Goal: Information Seeking & Learning: Learn about a topic

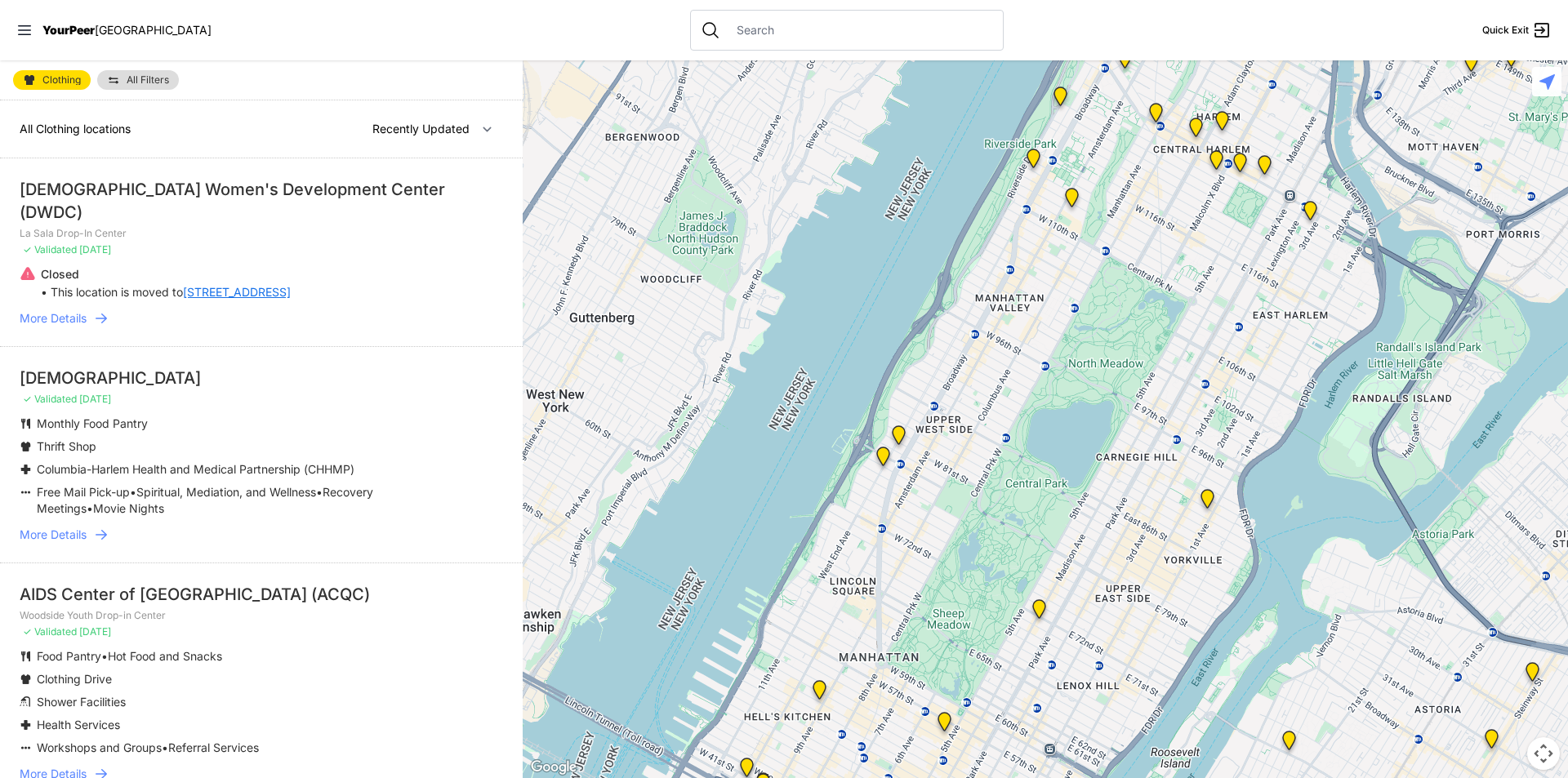
click at [243, 620] on li "AIDS Center of [GEOGRAPHIC_DATA] (ACQC) Woodside Youth Drop-in Center ✓ Validat…" at bounding box center [261, 682] width 523 height 239
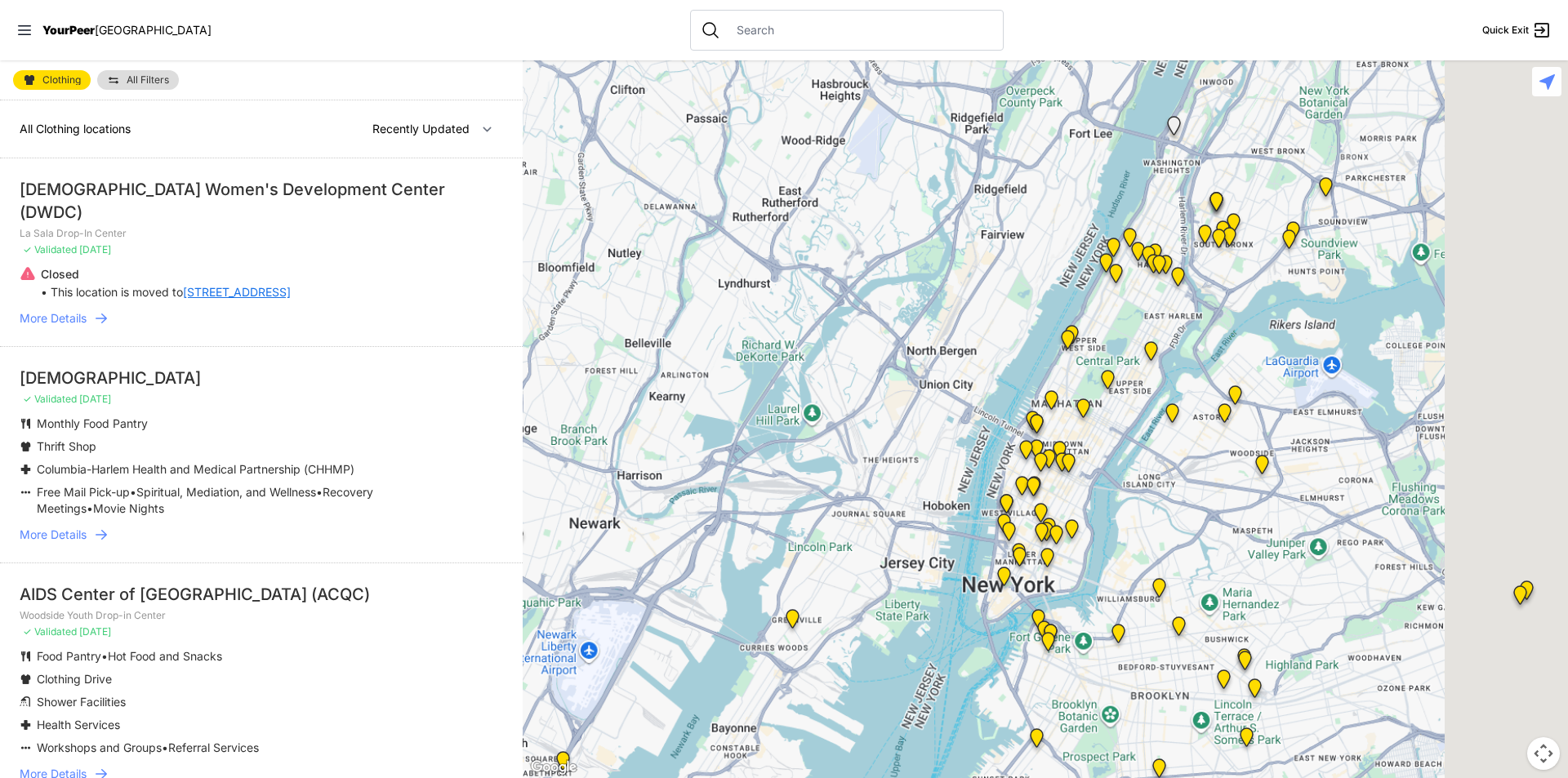
drag, startPoint x: 1238, startPoint y: 613, endPoint x: 974, endPoint y: 403, distance: 337.3
click at [982, 403] on div at bounding box center [1045, 419] width 1045 height 717
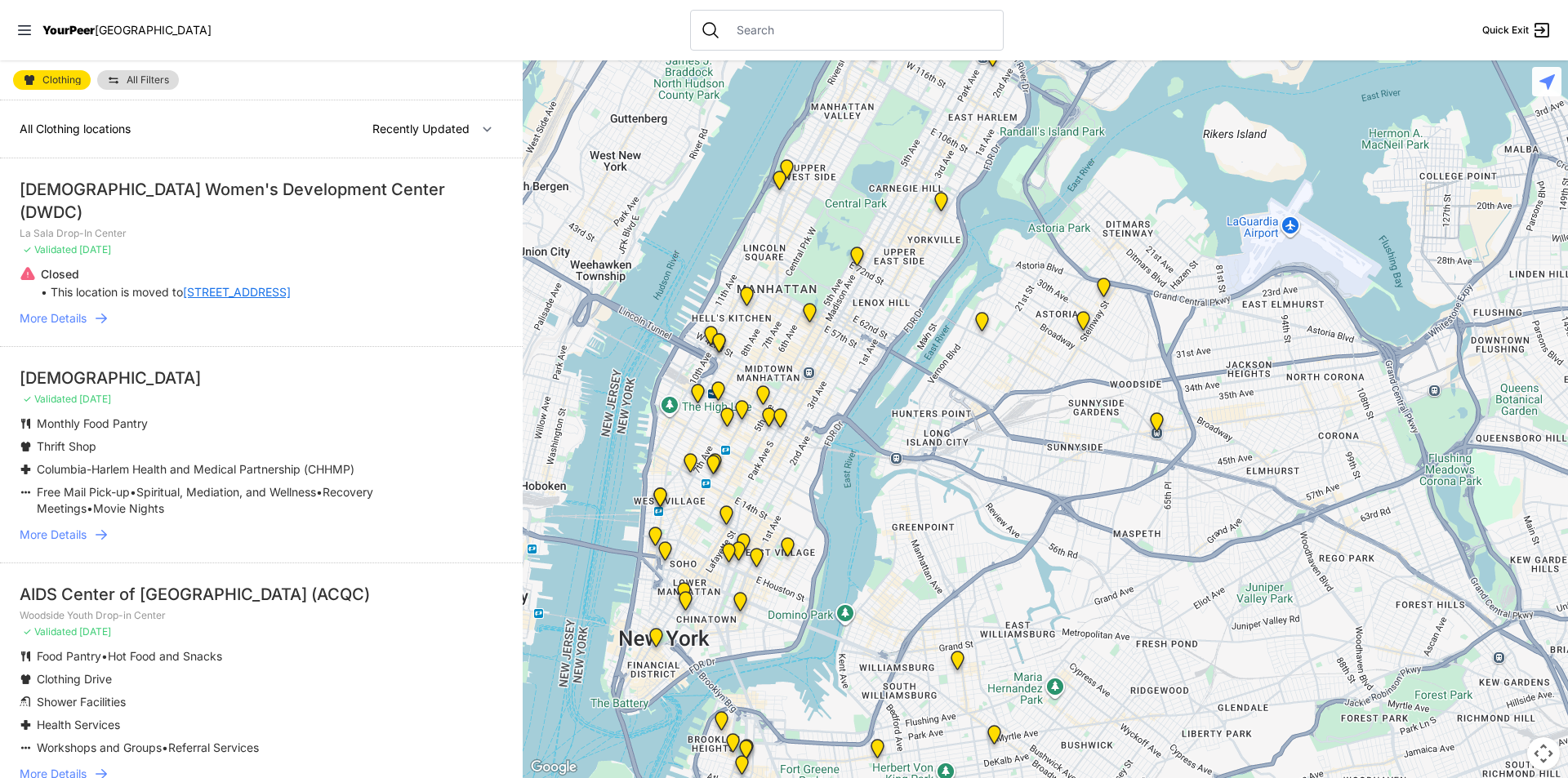
drag, startPoint x: 946, startPoint y: 337, endPoint x: 961, endPoint y: 435, distance: 99.1
click at [960, 430] on div at bounding box center [1045, 419] width 1045 height 717
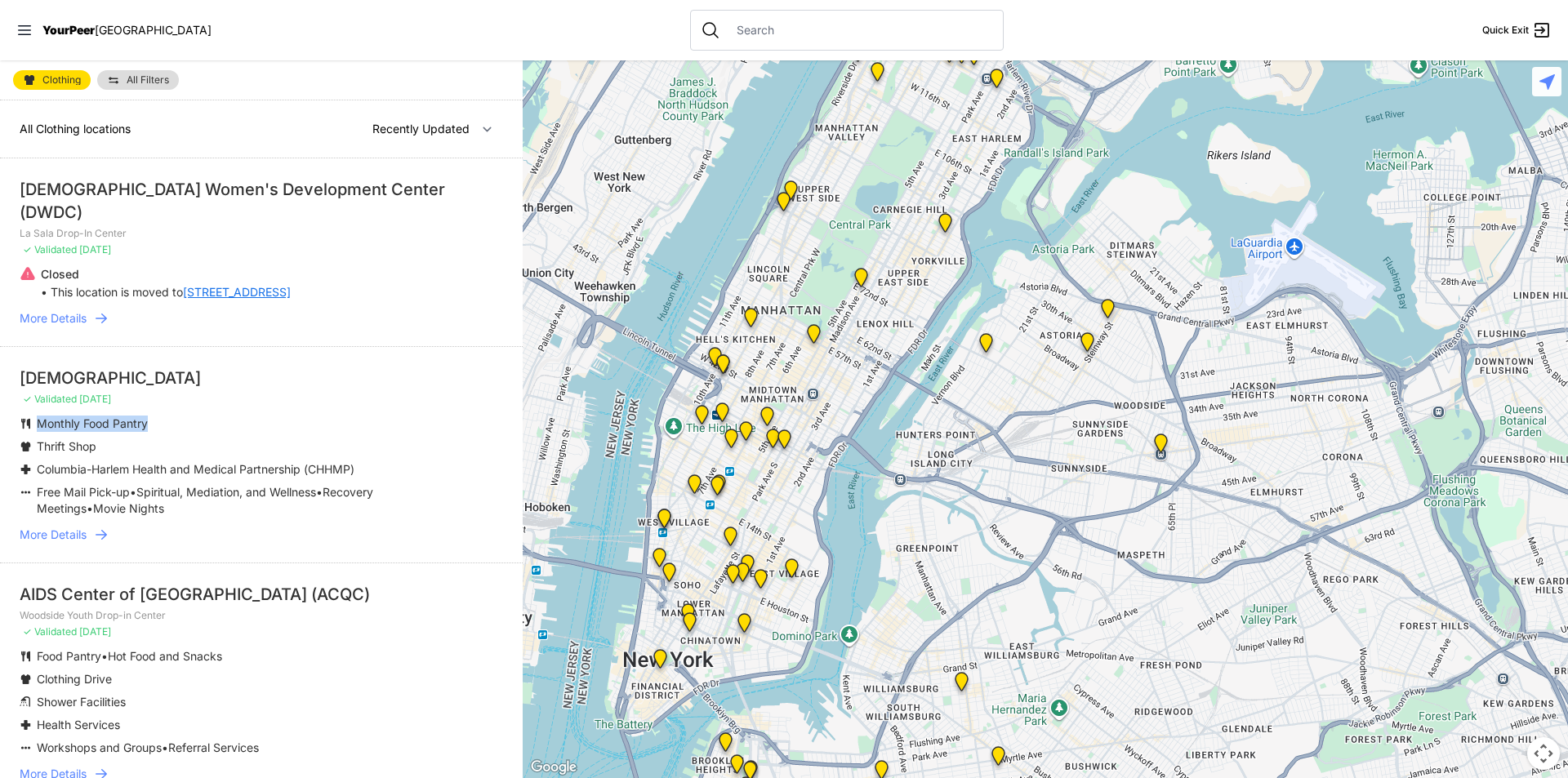
drag, startPoint x: 37, startPoint y: 403, endPoint x: 166, endPoint y: 407, distance: 129.1
click at [166, 415] on li "Monthly Food Pantry" at bounding box center [228, 423] width 418 height 16
drag, startPoint x: 40, startPoint y: 434, endPoint x: 128, endPoint y: 426, distance: 88.4
click at [128, 426] on ul "Monthly Food Pantry Thrift Shop Columbia-Harlem Health and Medical Partnership …" at bounding box center [261, 466] width 483 height 101
drag, startPoint x: 91, startPoint y: 450, endPoint x: 313, endPoint y: 430, distance: 222.9
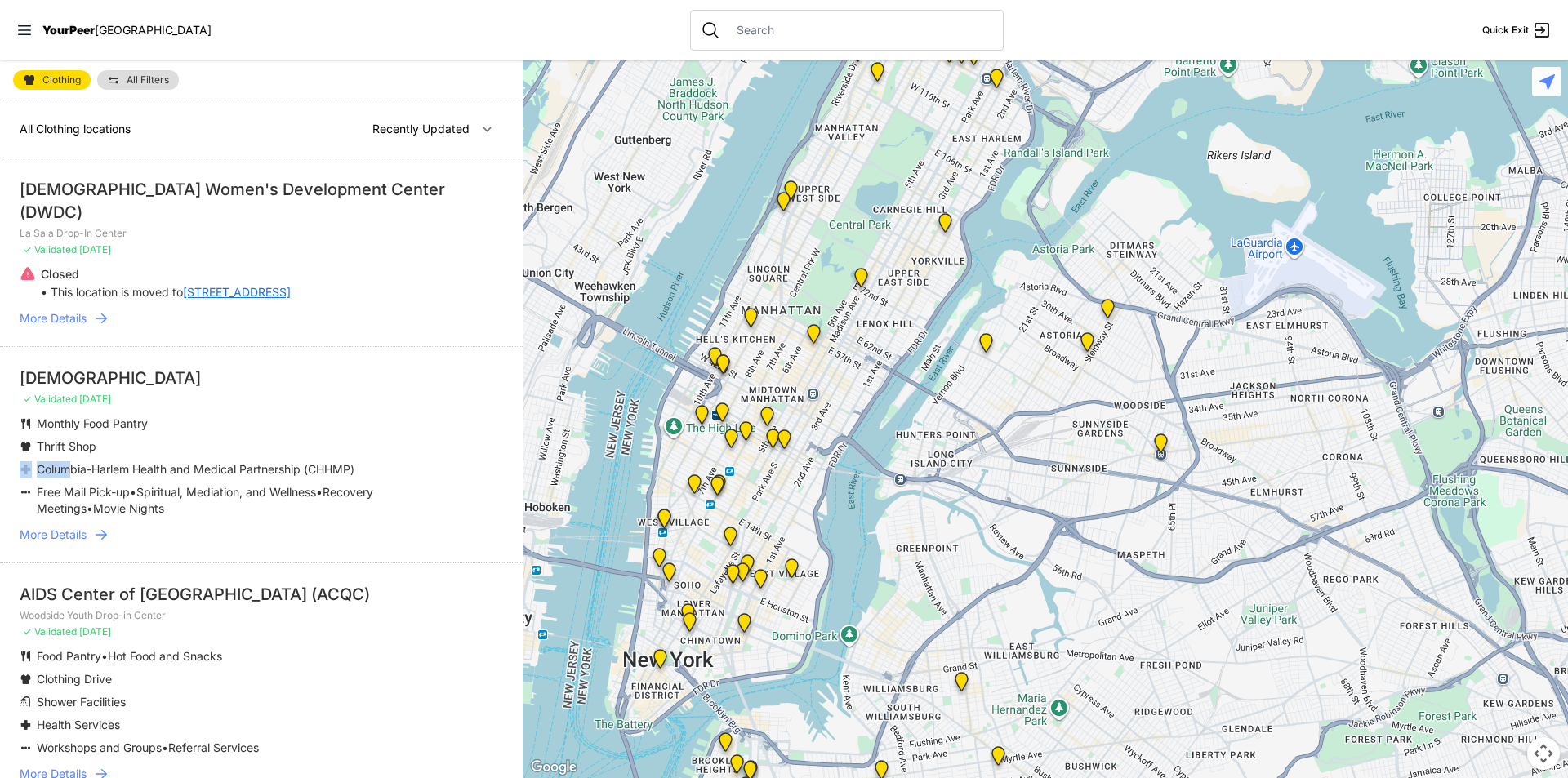
click at [313, 430] on ul "Monthly Food Pantry Thrift Shop Columbia-Harlem Health and Medical Partnership …" at bounding box center [261, 466] width 483 height 101
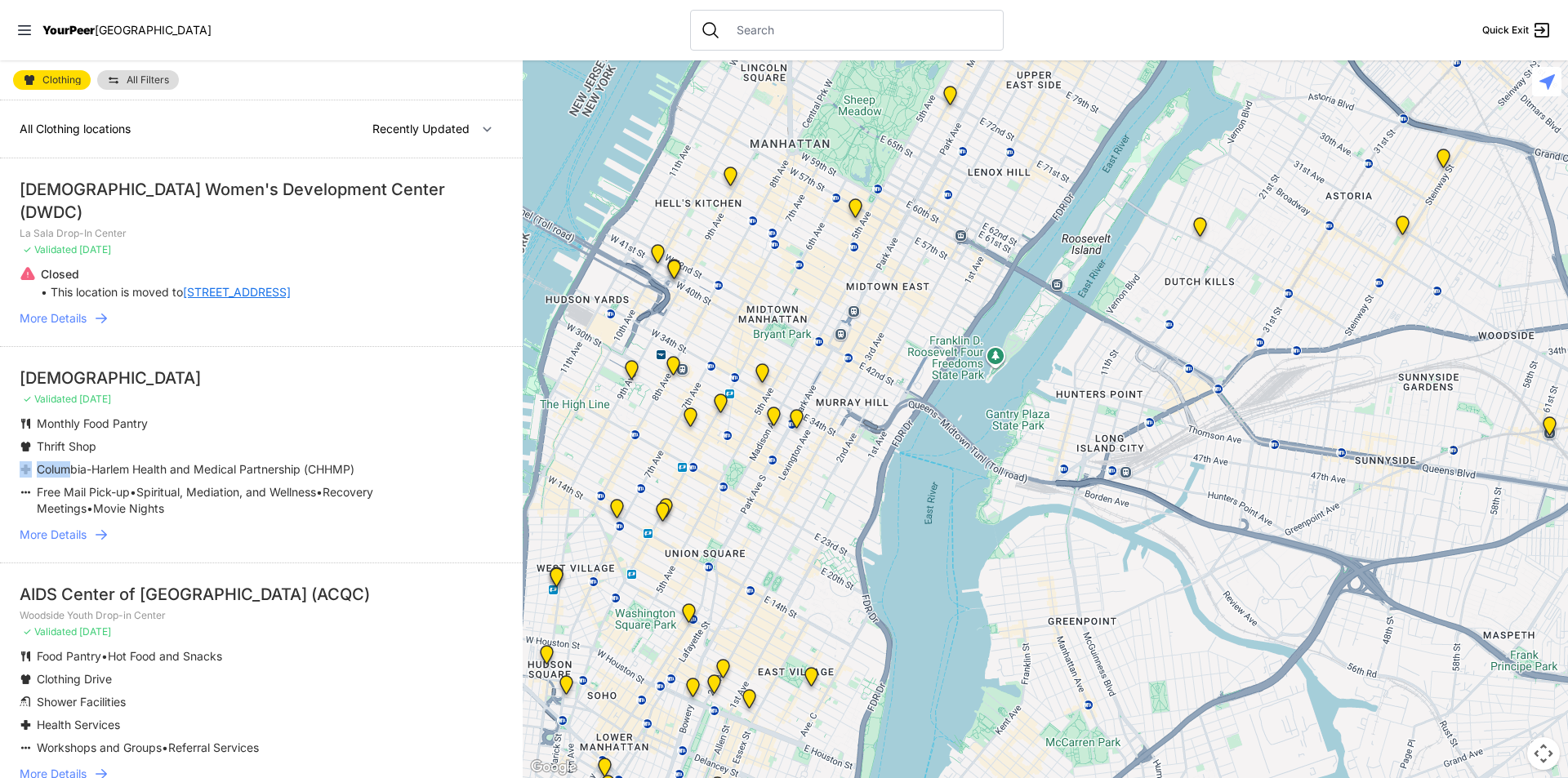
drag, startPoint x: 788, startPoint y: 474, endPoint x: 787, endPoint y: 508, distance: 34.0
click at [787, 508] on div at bounding box center [1045, 419] width 1045 height 717
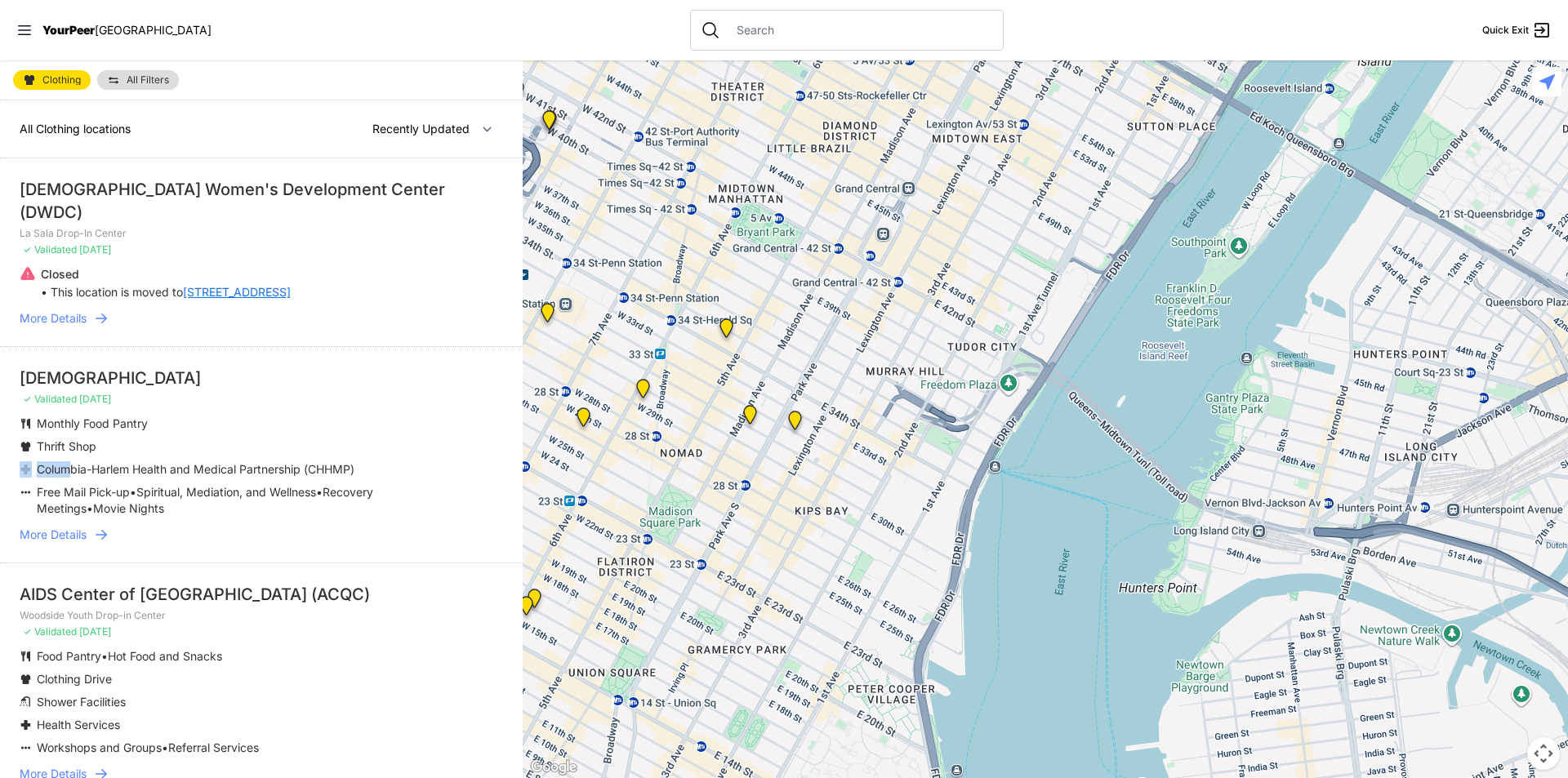
drag, startPoint x: 772, startPoint y: 377, endPoint x: 743, endPoint y: 492, distance: 118.6
click at [743, 492] on div at bounding box center [1045, 419] width 1045 height 717
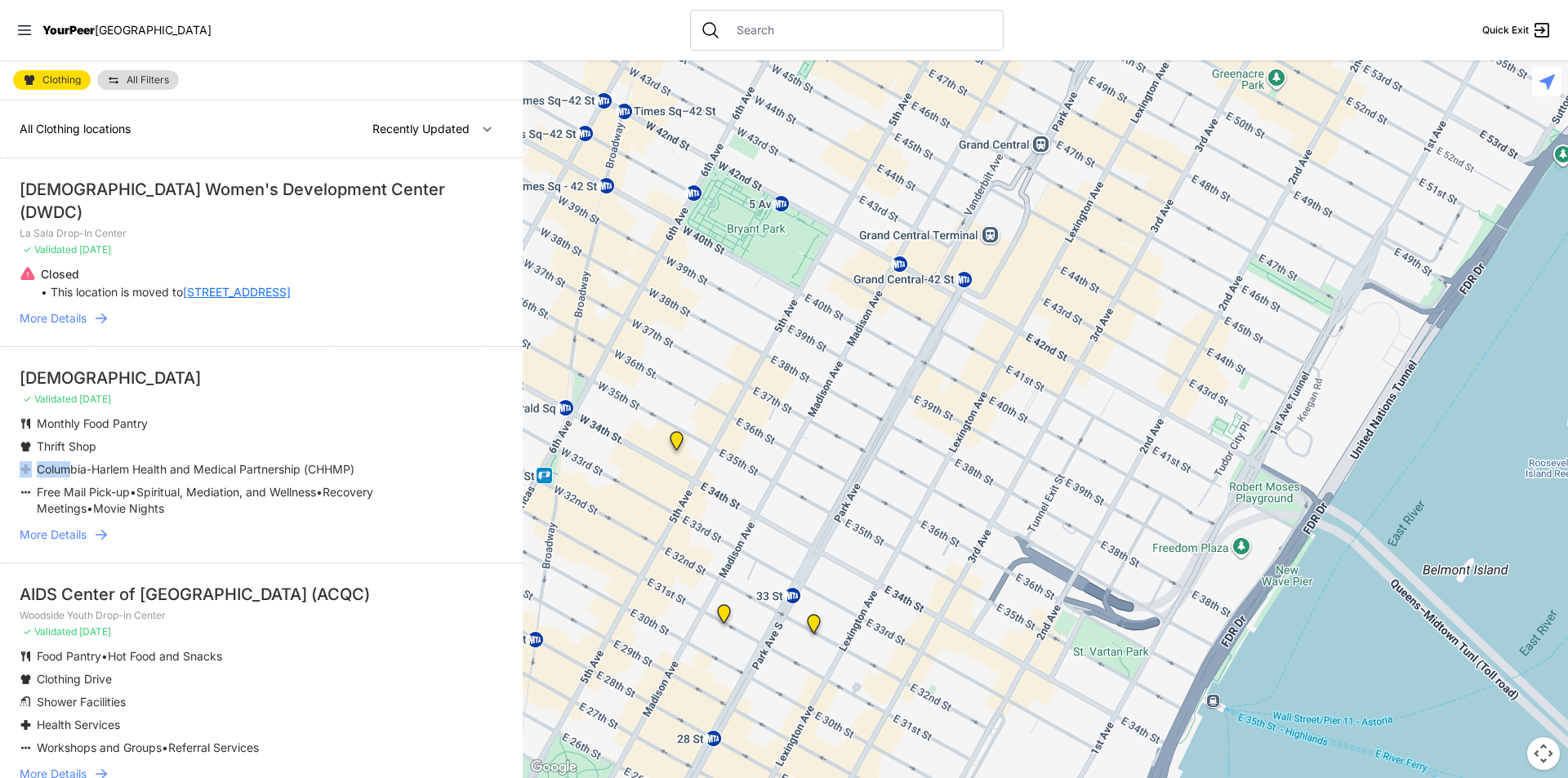
drag, startPoint x: 705, startPoint y: 298, endPoint x: 724, endPoint y: 362, distance: 66.8
click at [724, 362] on div at bounding box center [1045, 419] width 1045 height 717
click at [676, 434] on img at bounding box center [676, 443] width 20 height 26
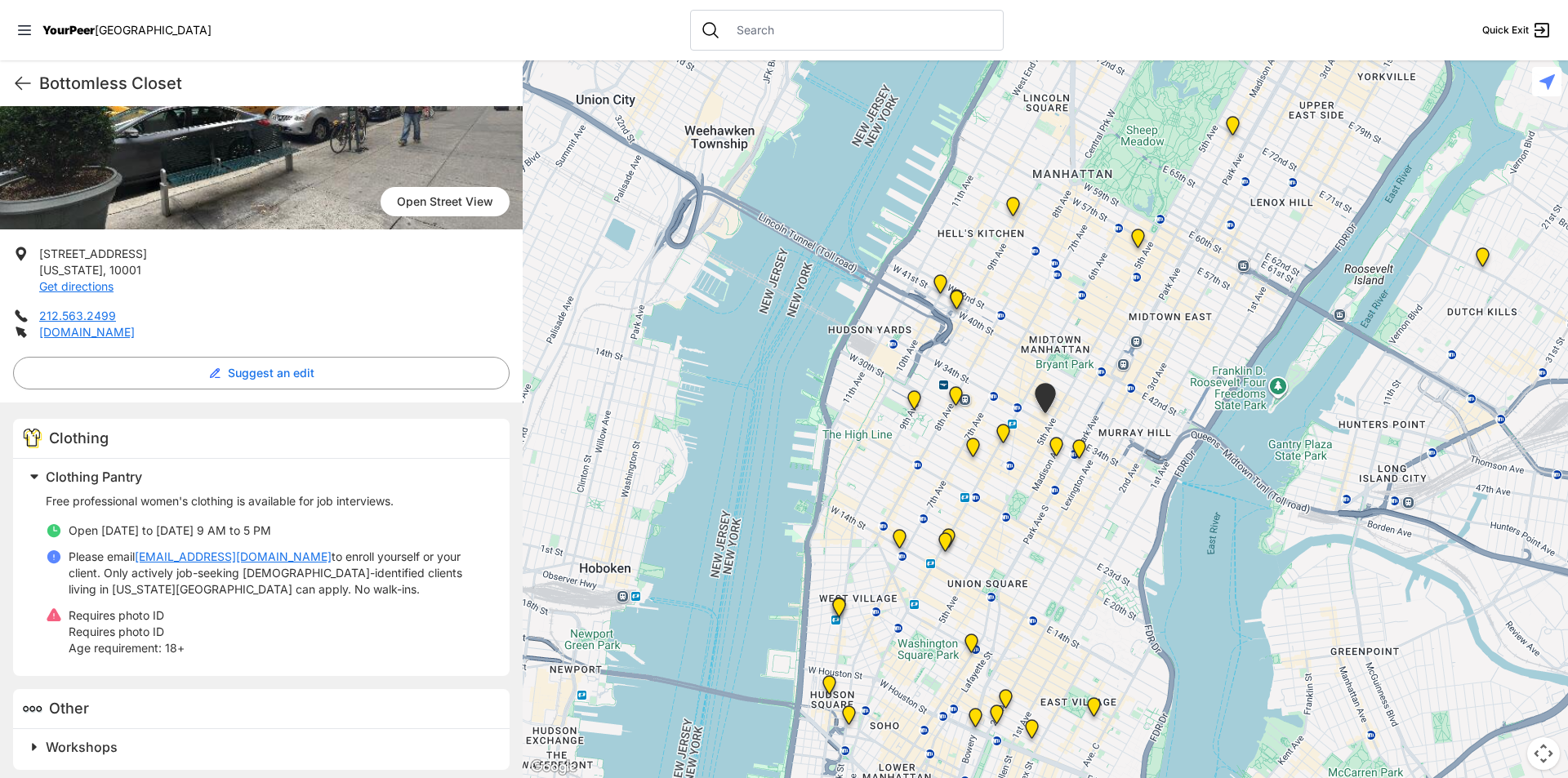
scroll to position [182, 0]
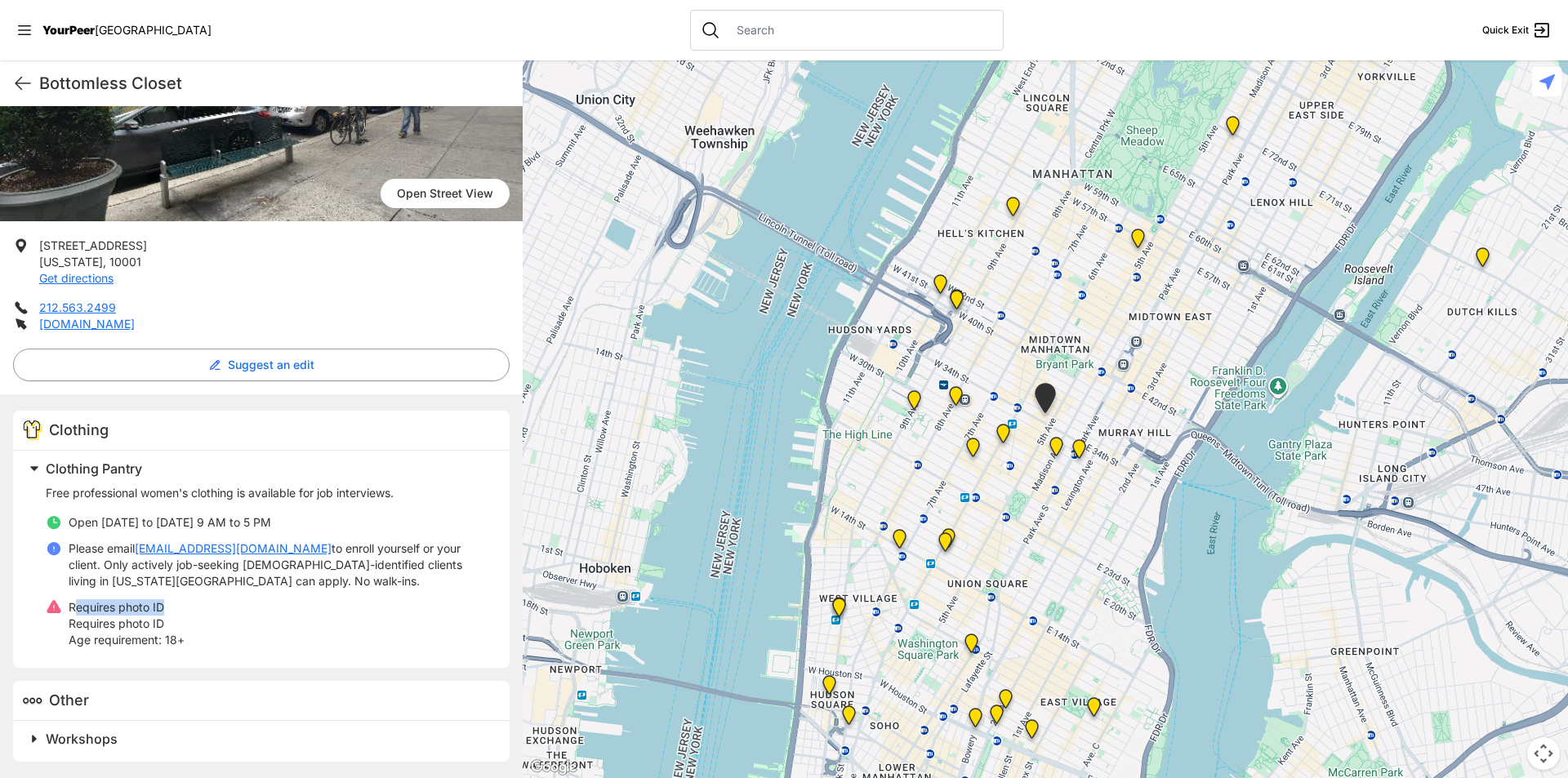
drag, startPoint x: 79, startPoint y: 603, endPoint x: 189, endPoint y: 595, distance: 110.3
click at [189, 595] on ul "Open [DATE] to [DATE] 9 AM to 5 PM Please email [EMAIL_ADDRESS][DOMAIN_NAME] to…" at bounding box center [267, 581] width 444 height 134
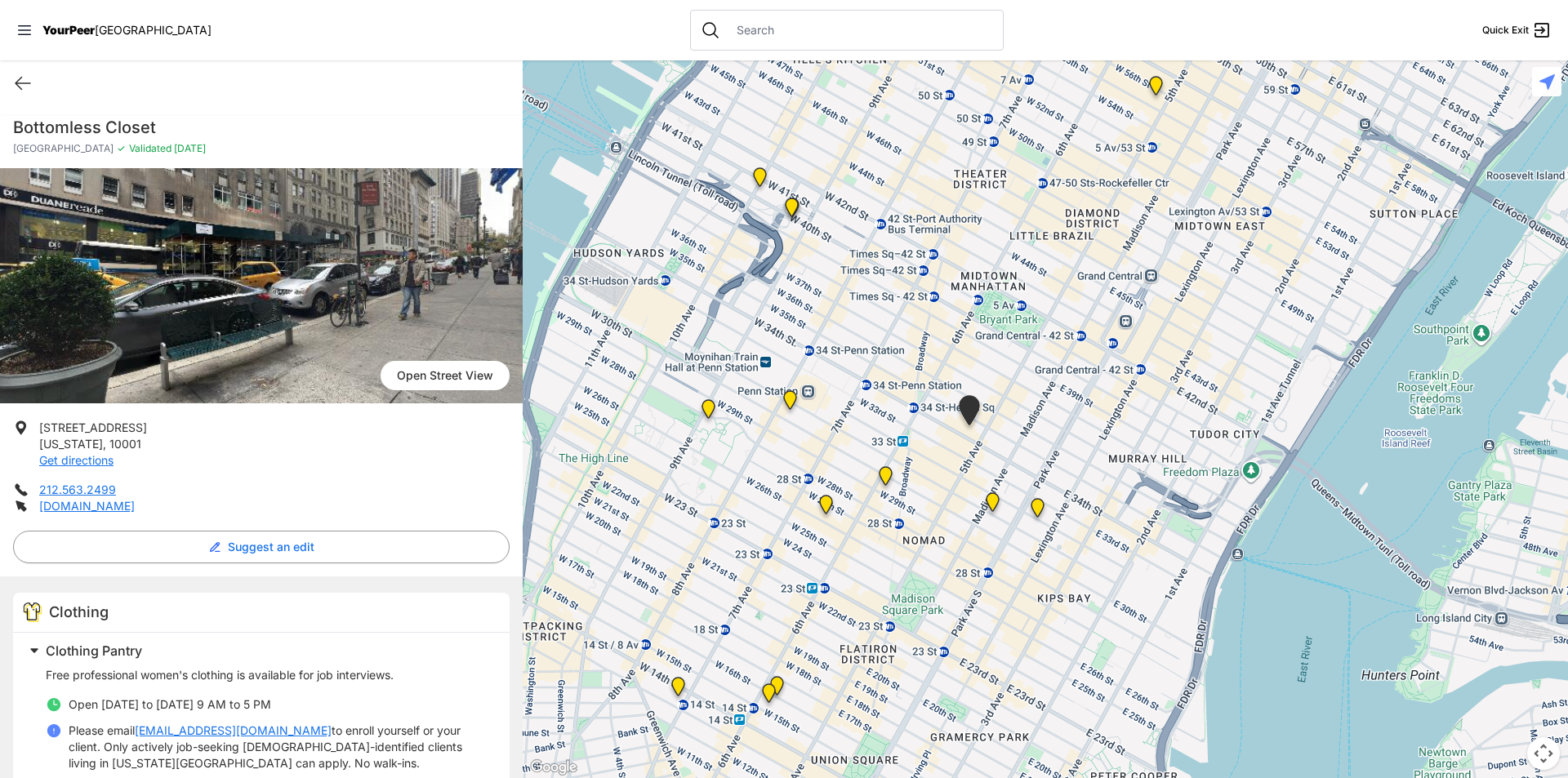
drag, startPoint x: 1021, startPoint y: 447, endPoint x: 984, endPoint y: 446, distance: 37.0
click at [984, 446] on div at bounding box center [1045, 419] width 1045 height 717
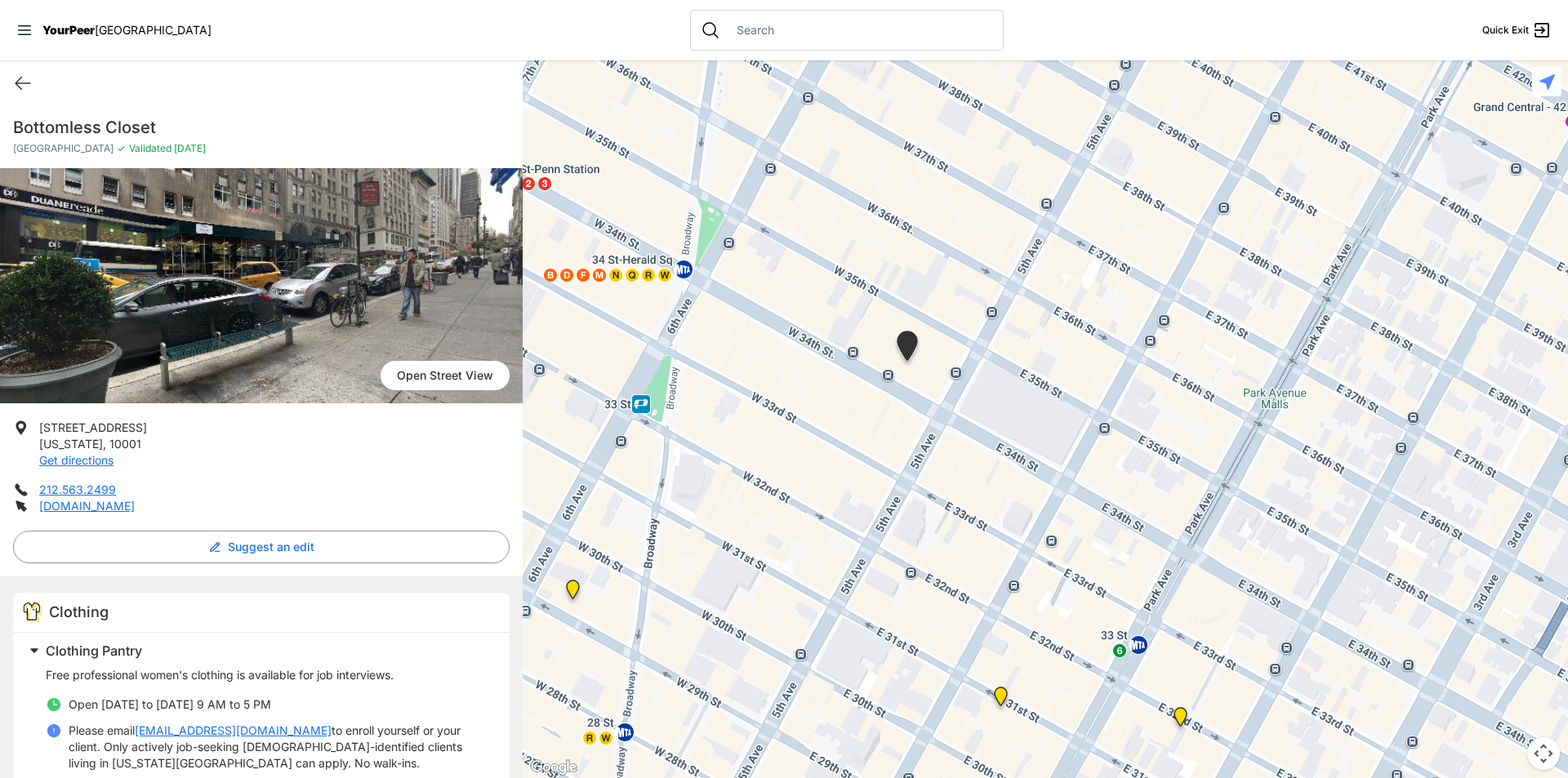
click at [905, 342] on img at bounding box center [907, 348] width 28 height 36
click at [454, 377] on link "Open Street View" at bounding box center [445, 375] width 129 height 30
select select "recentlyUpdated"
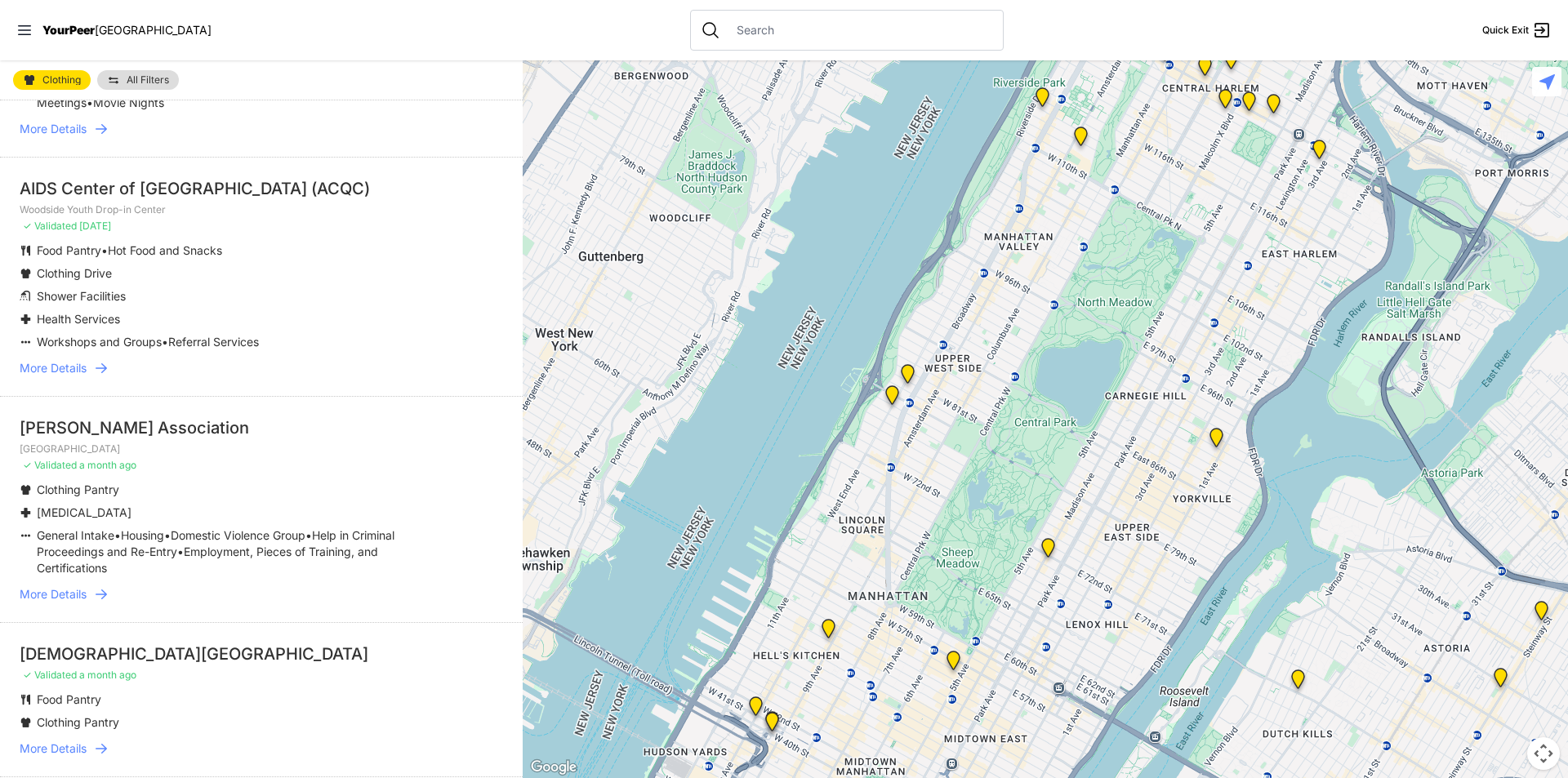
scroll to position [408, 0]
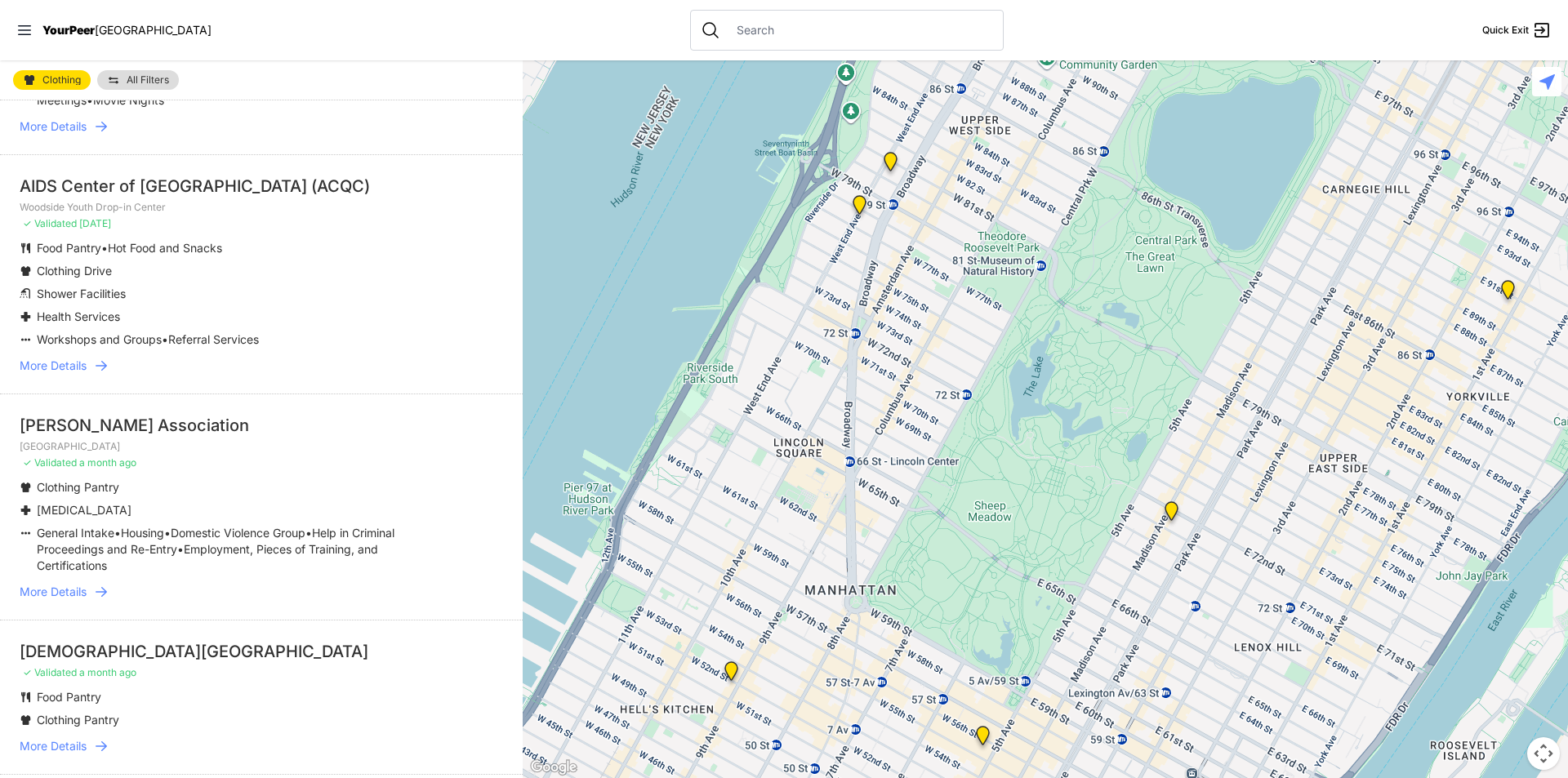
drag, startPoint x: 948, startPoint y: 651, endPoint x: 891, endPoint y: 430, distance: 228.2
click at [891, 439] on div at bounding box center [1045, 419] width 1045 height 717
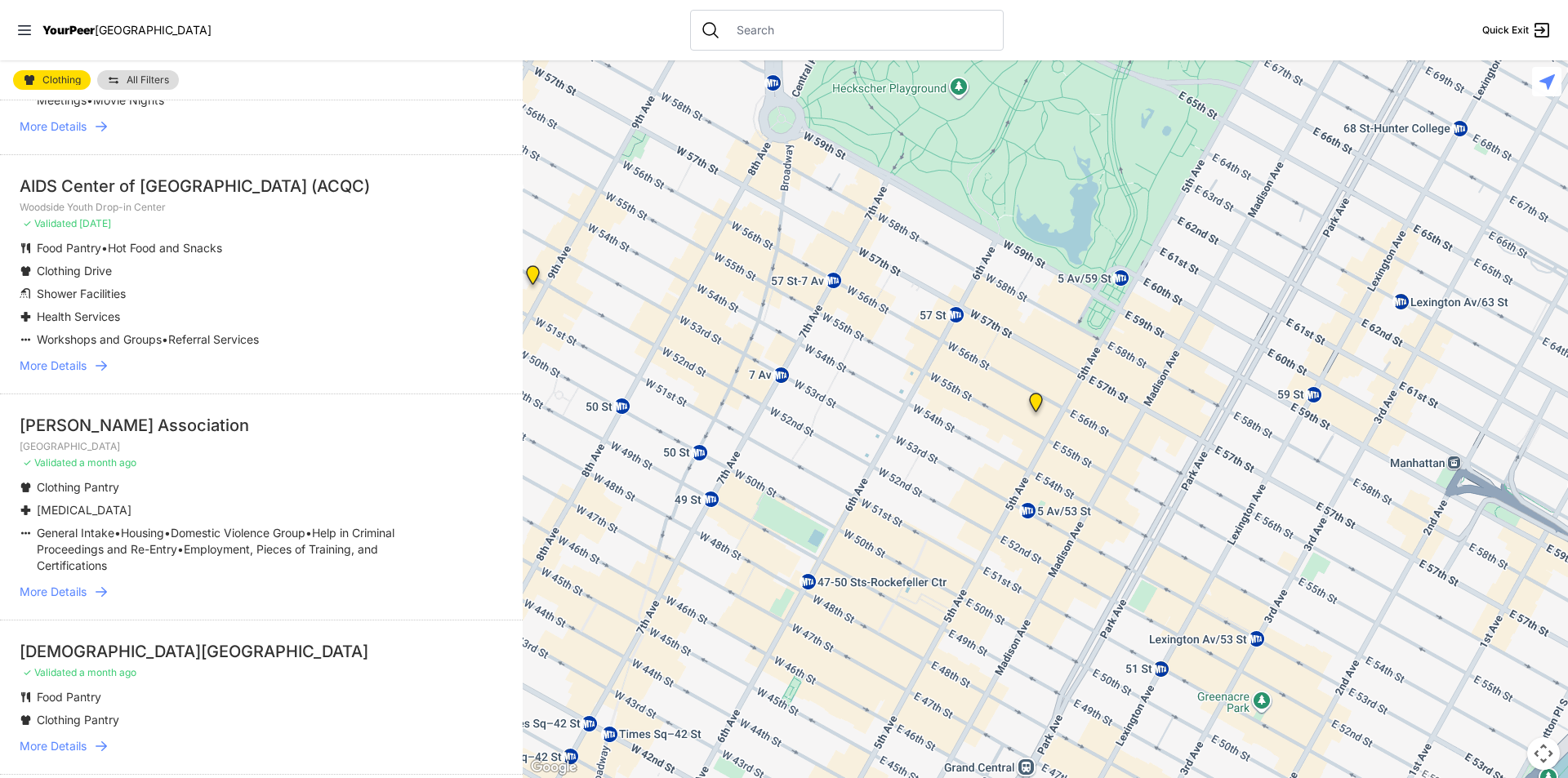
drag, startPoint x: 909, startPoint y: 409, endPoint x: 893, endPoint y: 447, distance: 41.2
click at [901, 441] on div at bounding box center [1045, 419] width 1045 height 717
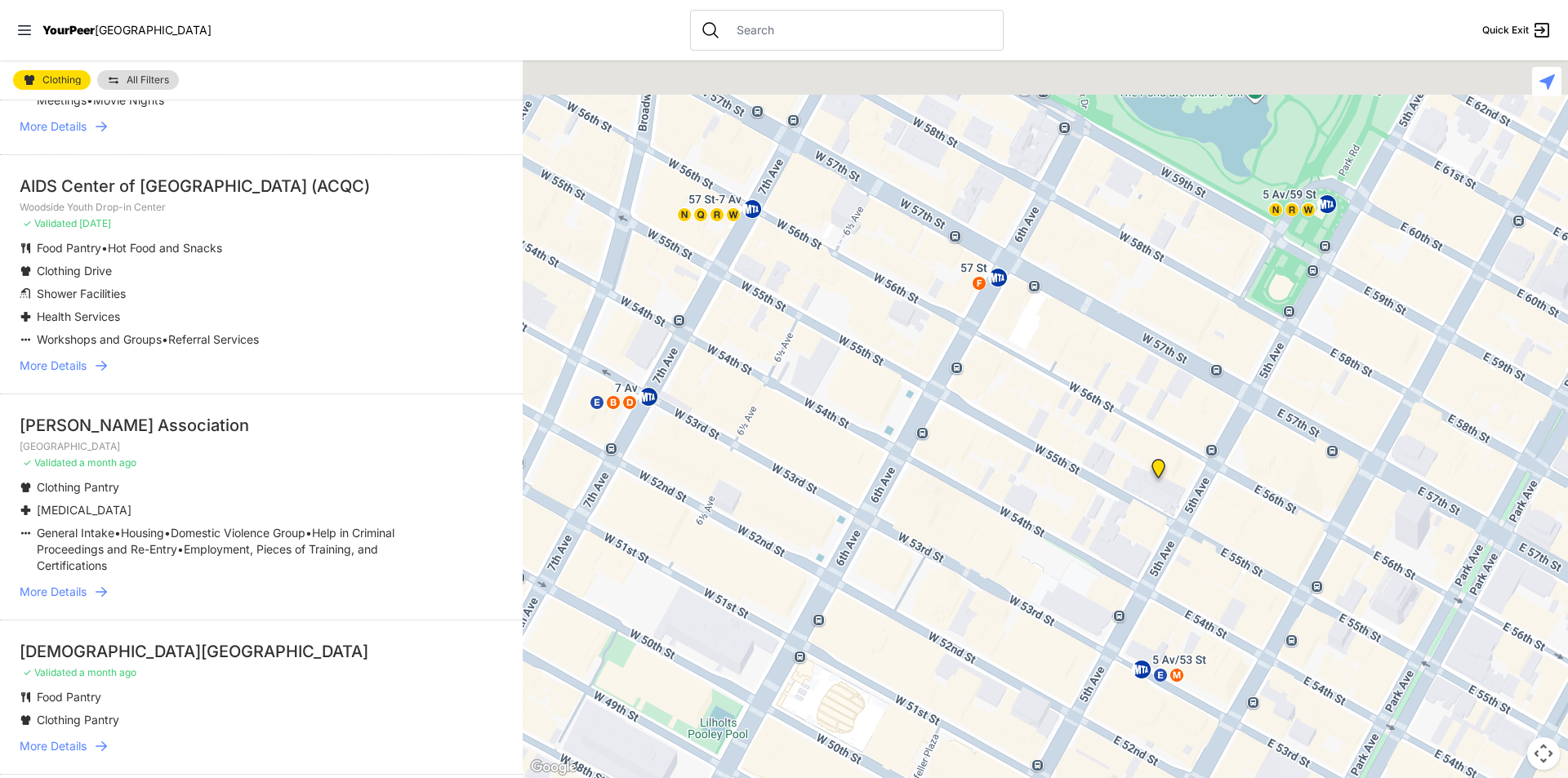
drag, startPoint x: 856, startPoint y: 506, endPoint x: 849, endPoint y: 534, distance: 28.9
click at [847, 542] on div at bounding box center [1045, 419] width 1045 height 717
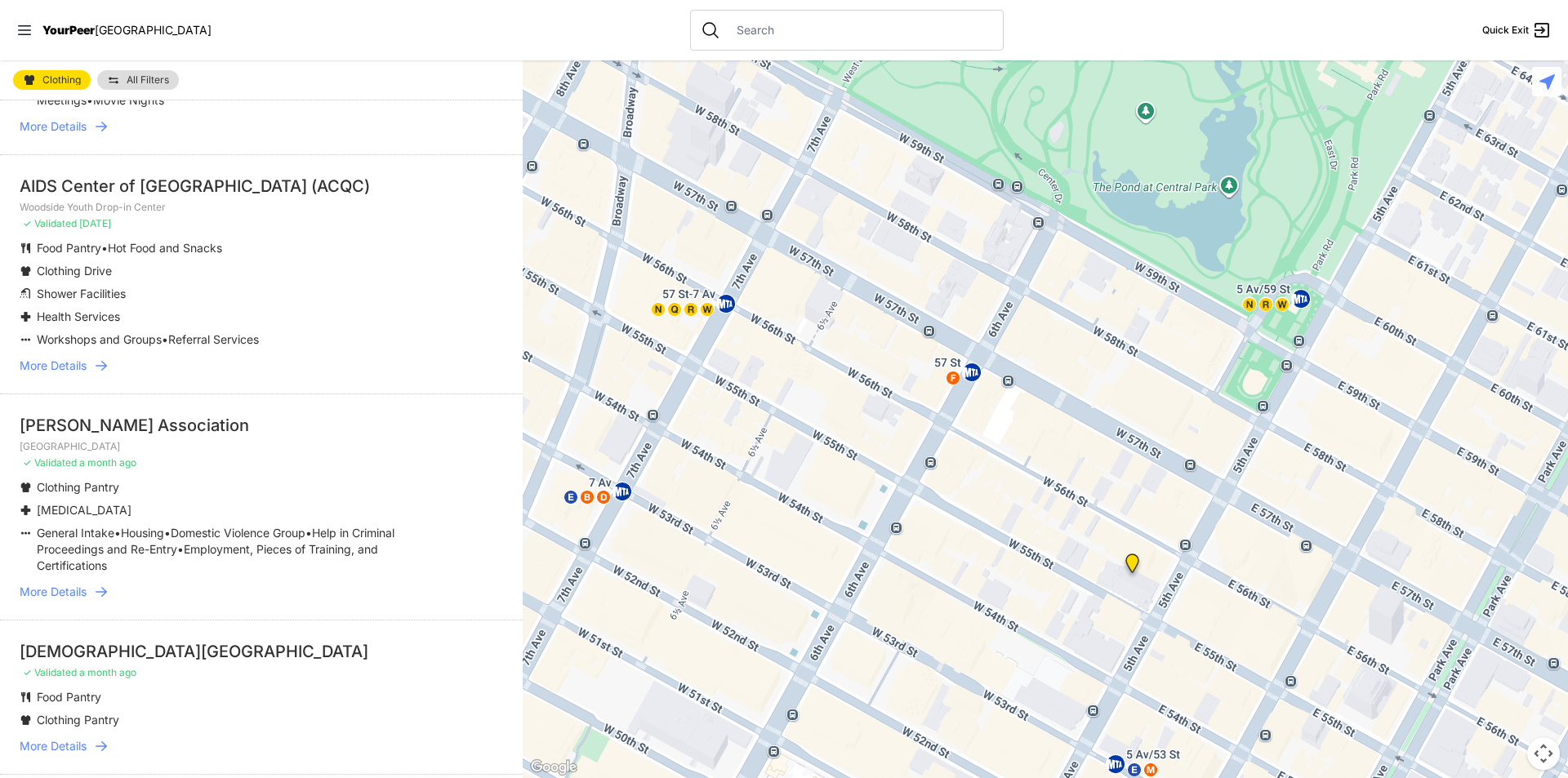
drag, startPoint x: 943, startPoint y: 347, endPoint x: 904, endPoint y: 457, distance: 116.7
click at [904, 457] on div at bounding box center [1045, 419] width 1045 height 717
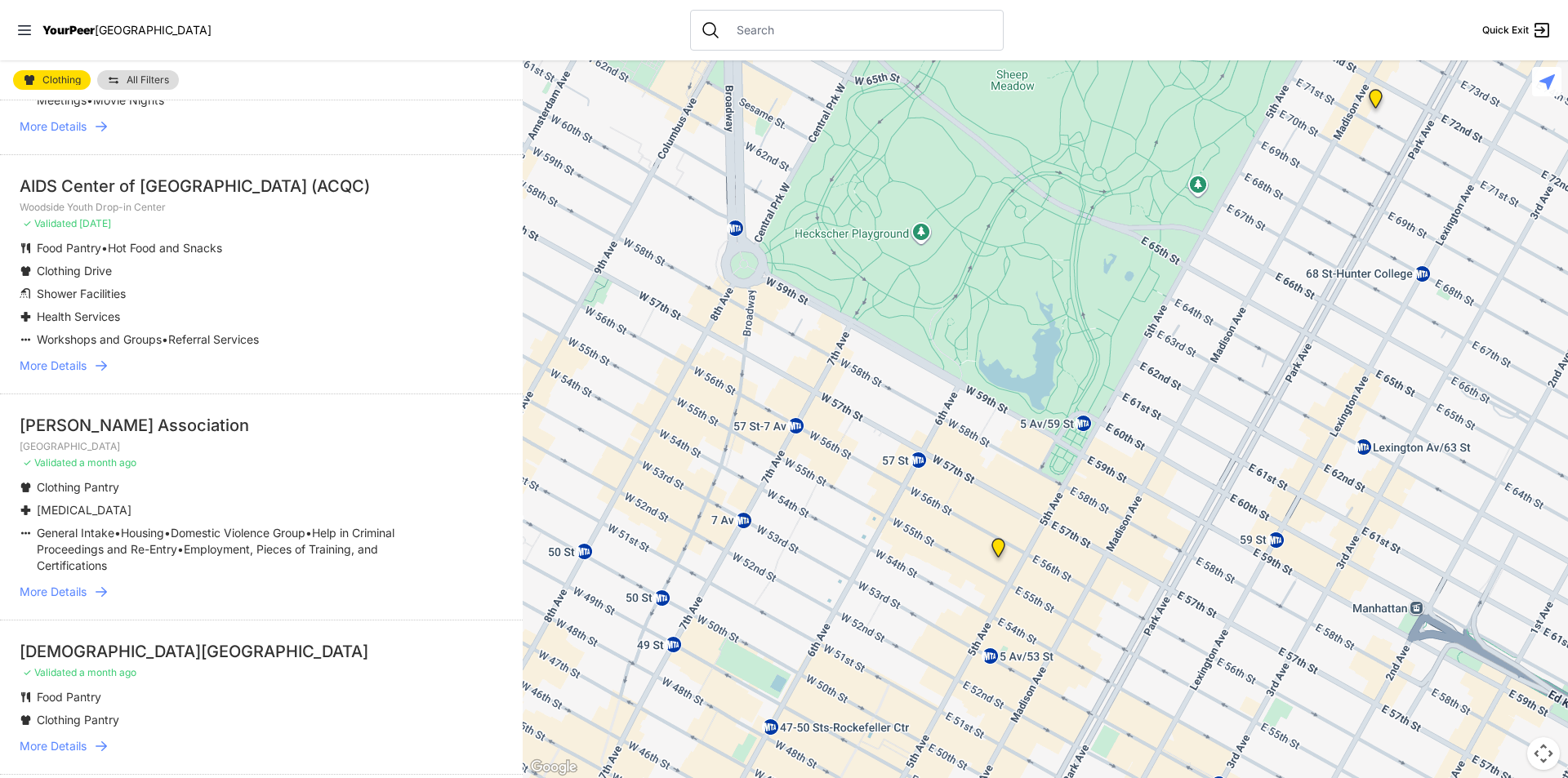
drag, startPoint x: 974, startPoint y: 493, endPoint x: 792, endPoint y: 414, distance: 198.4
click at [798, 416] on div at bounding box center [1045, 419] width 1045 height 717
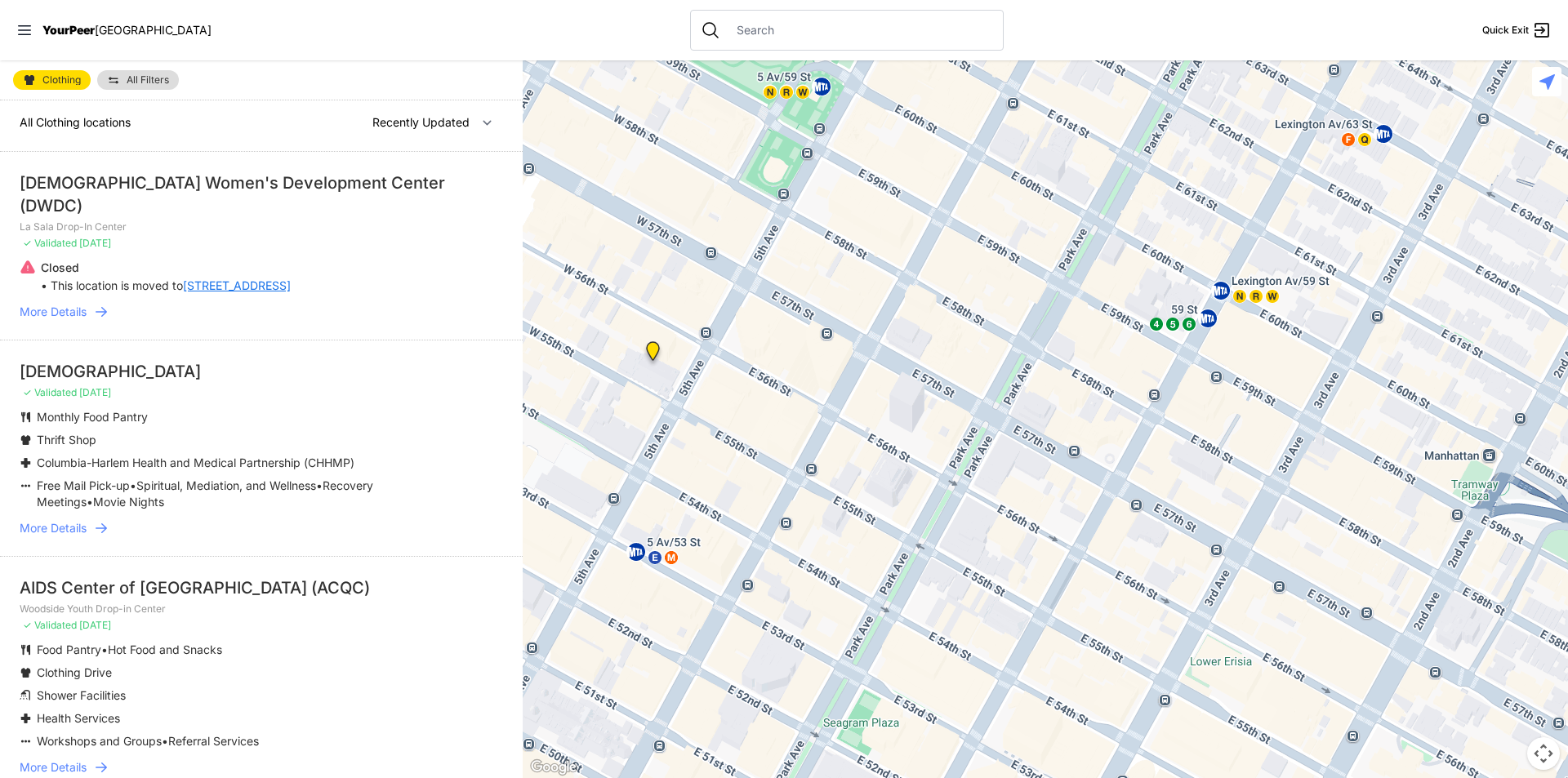
scroll to position [0, 0]
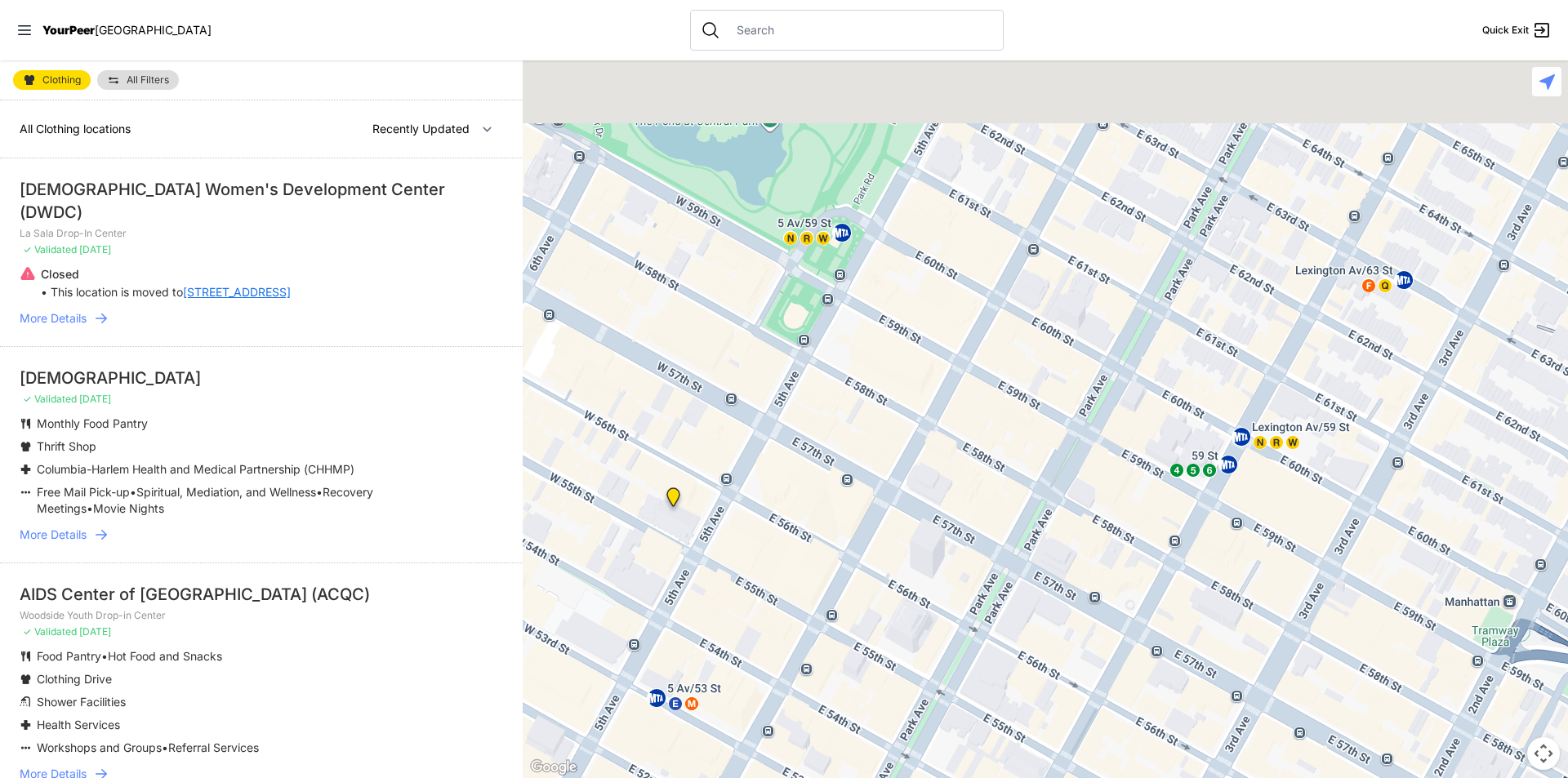
drag, startPoint x: 651, startPoint y: 300, endPoint x: 685, endPoint y: 466, distance: 169.4
click at [680, 468] on div at bounding box center [1045, 419] width 1045 height 717
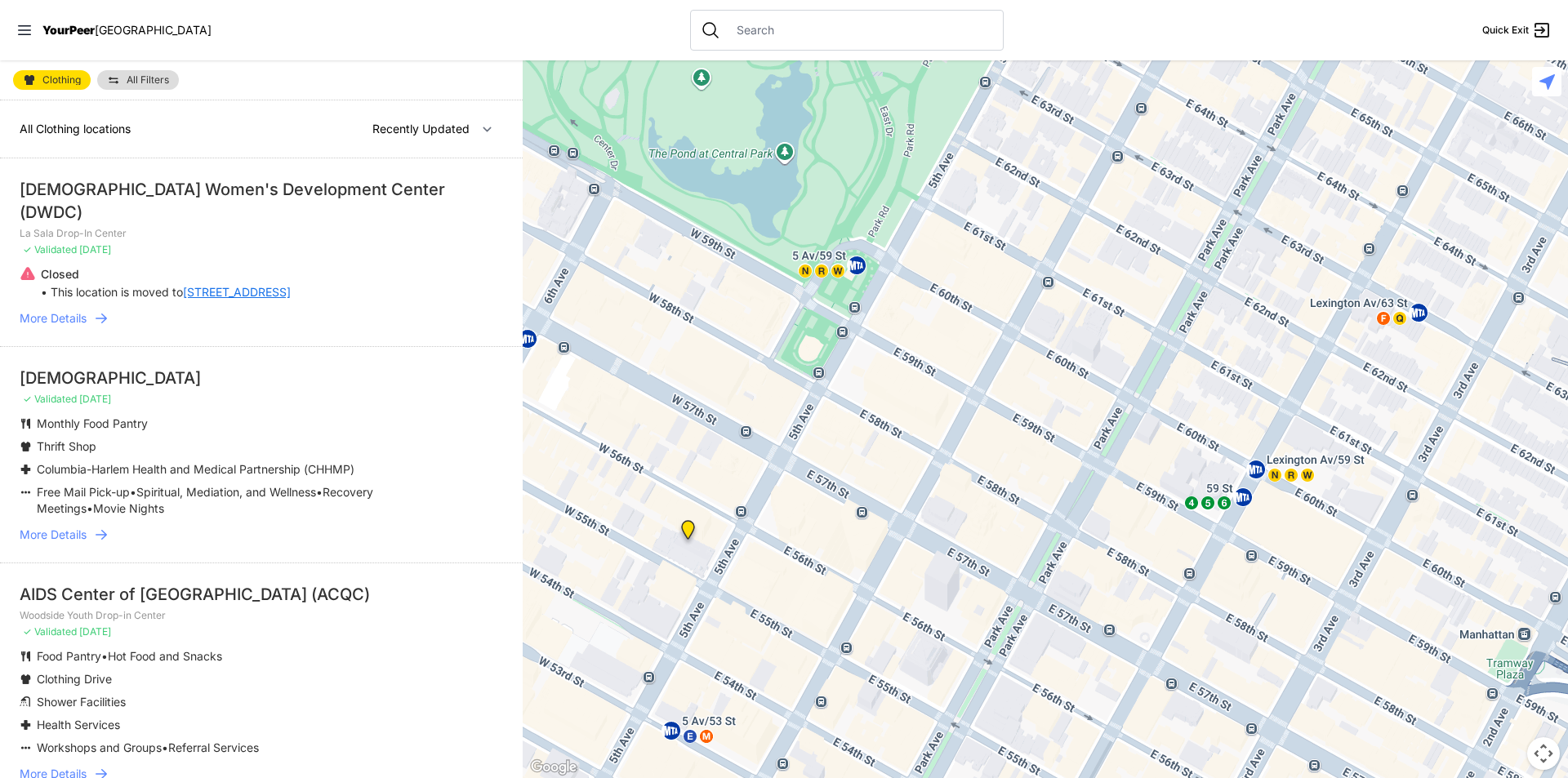
drag, startPoint x: 705, startPoint y: 413, endPoint x: 687, endPoint y: 509, distance: 97.7
click at [687, 509] on div at bounding box center [1045, 419] width 1045 height 717
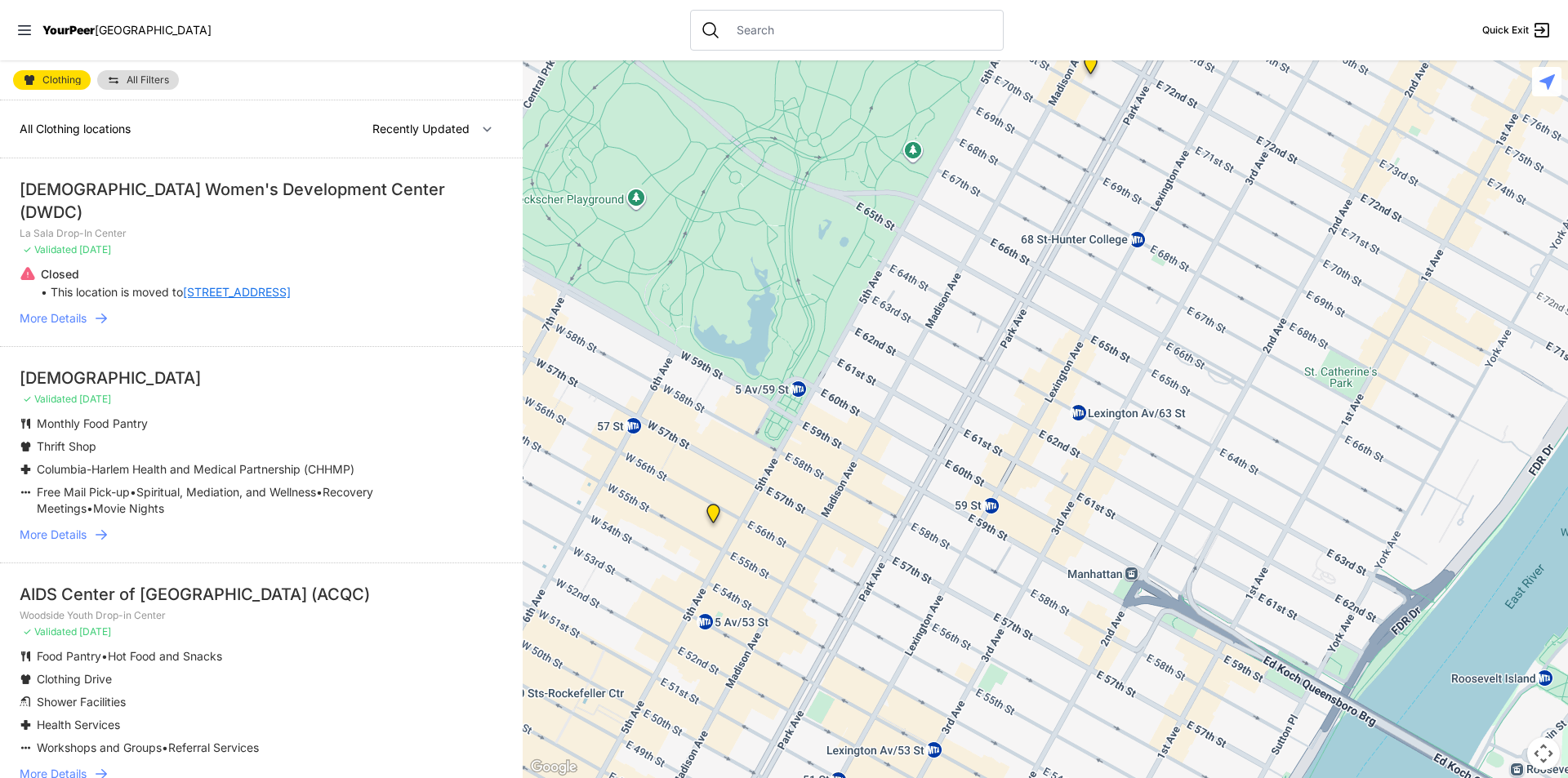
drag, startPoint x: 729, startPoint y: 525, endPoint x: 770, endPoint y: 461, distance: 76.0
click at [768, 462] on div at bounding box center [1045, 419] width 1045 height 717
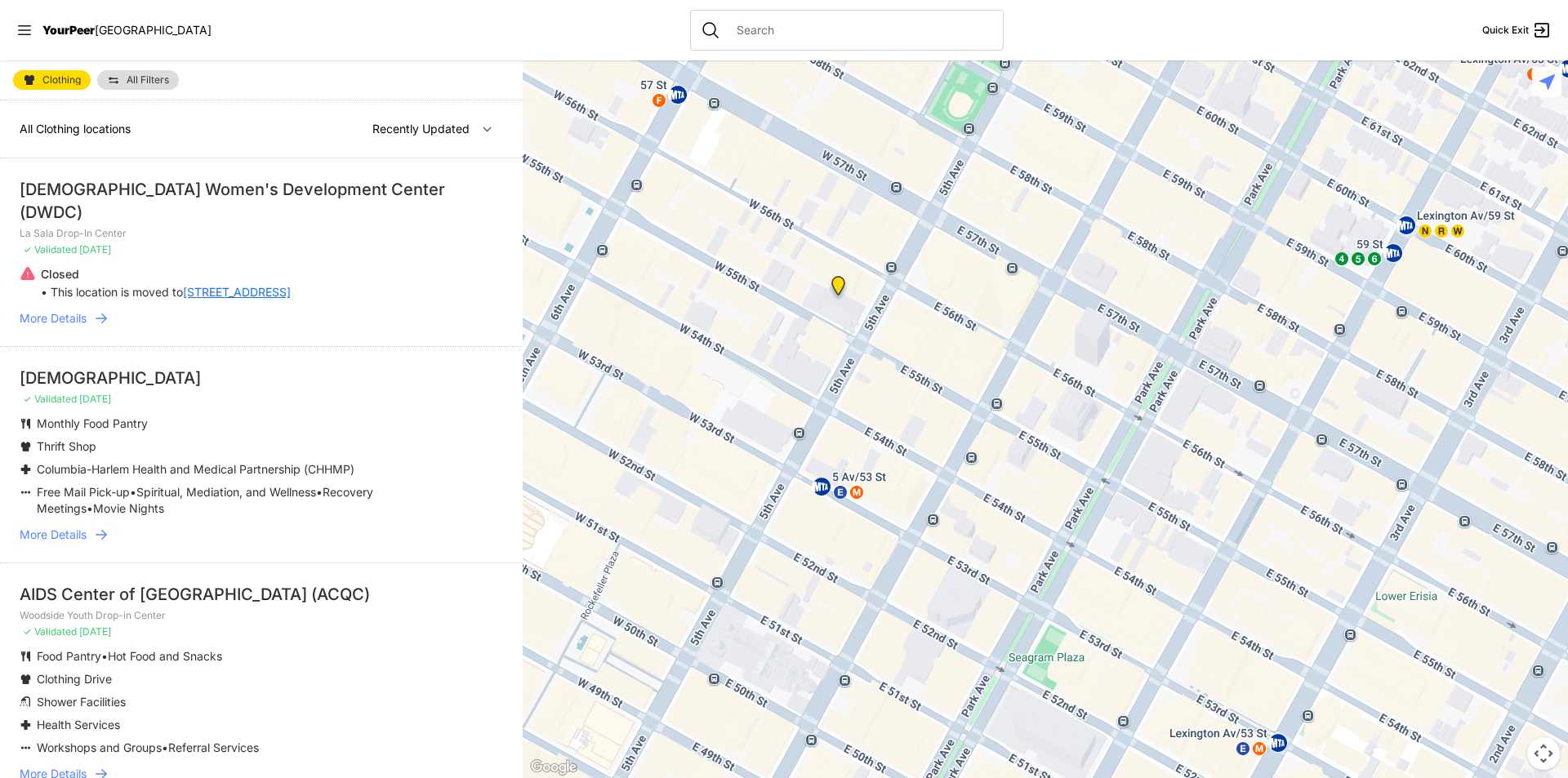
drag, startPoint x: 821, startPoint y: 377, endPoint x: 793, endPoint y: 446, distance: 74.5
click at [793, 446] on div at bounding box center [1045, 419] width 1045 height 717
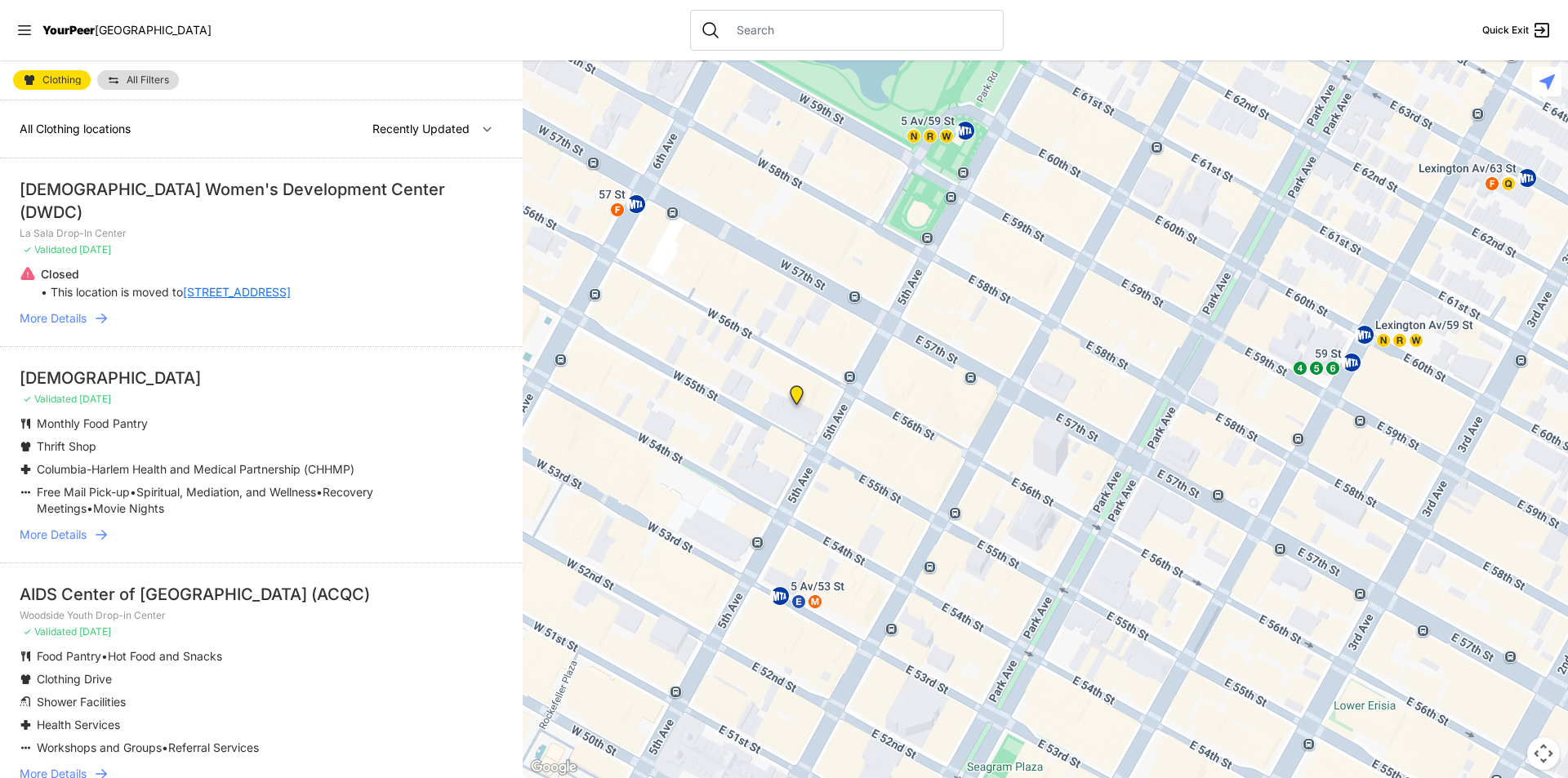
click at [745, 446] on div at bounding box center [1045, 419] width 1045 height 717
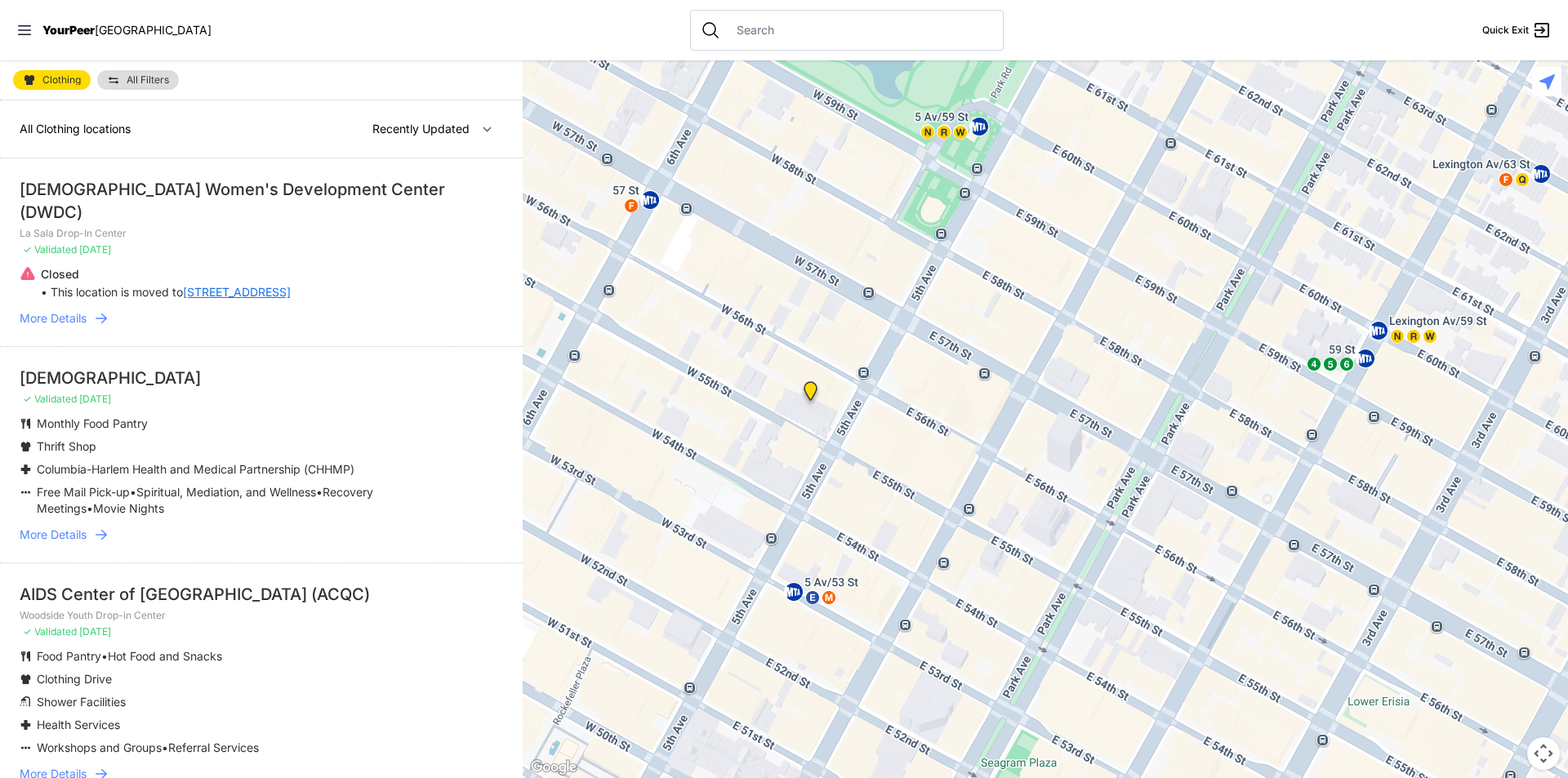
drag, startPoint x: 708, startPoint y: 467, endPoint x: 930, endPoint y: 397, distance: 232.8
click at [929, 397] on div at bounding box center [1045, 419] width 1045 height 717
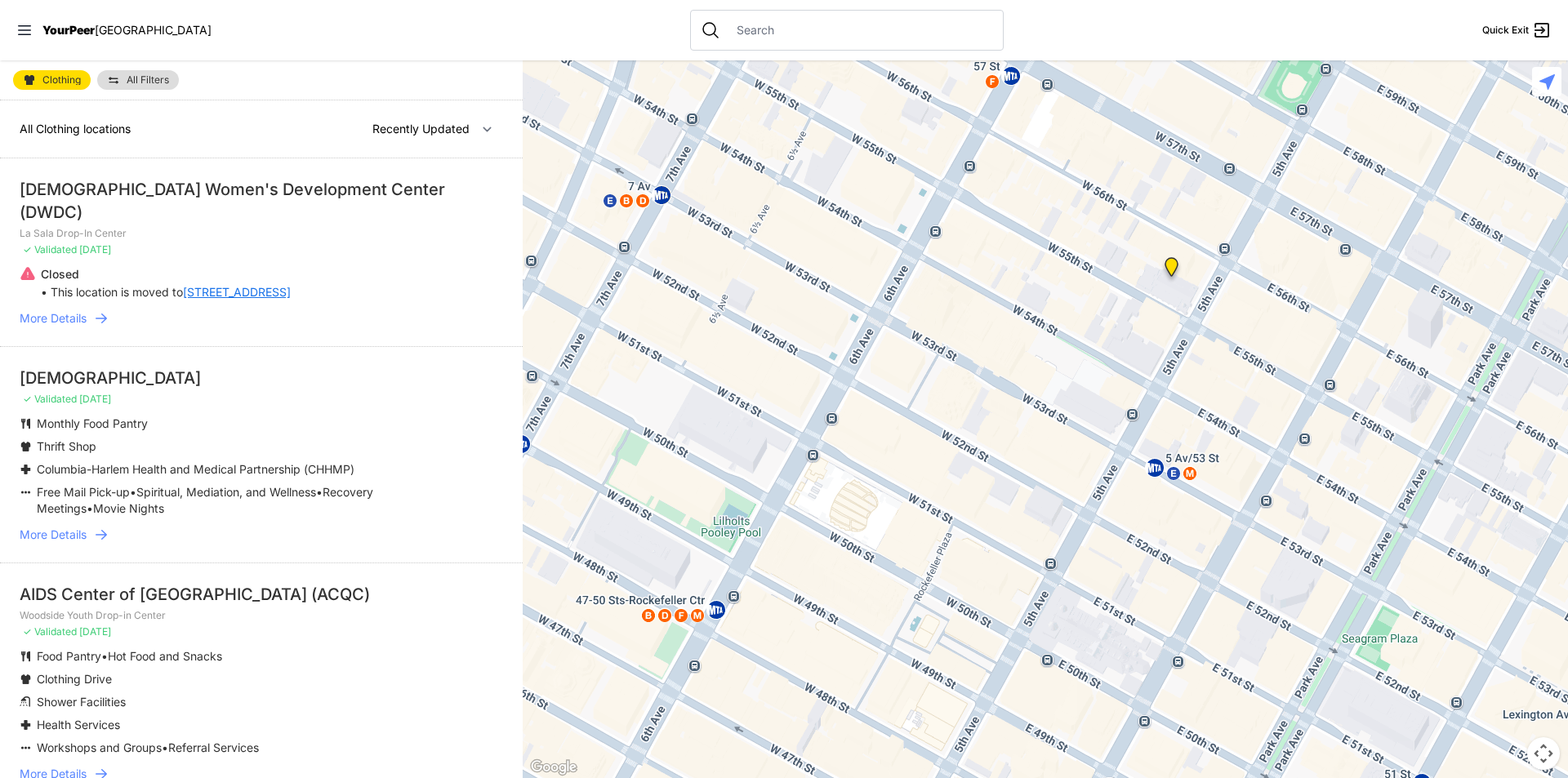
drag, startPoint x: 834, startPoint y: 457, endPoint x: 874, endPoint y: 425, distance: 51.2
click at [870, 427] on div at bounding box center [1045, 419] width 1045 height 717
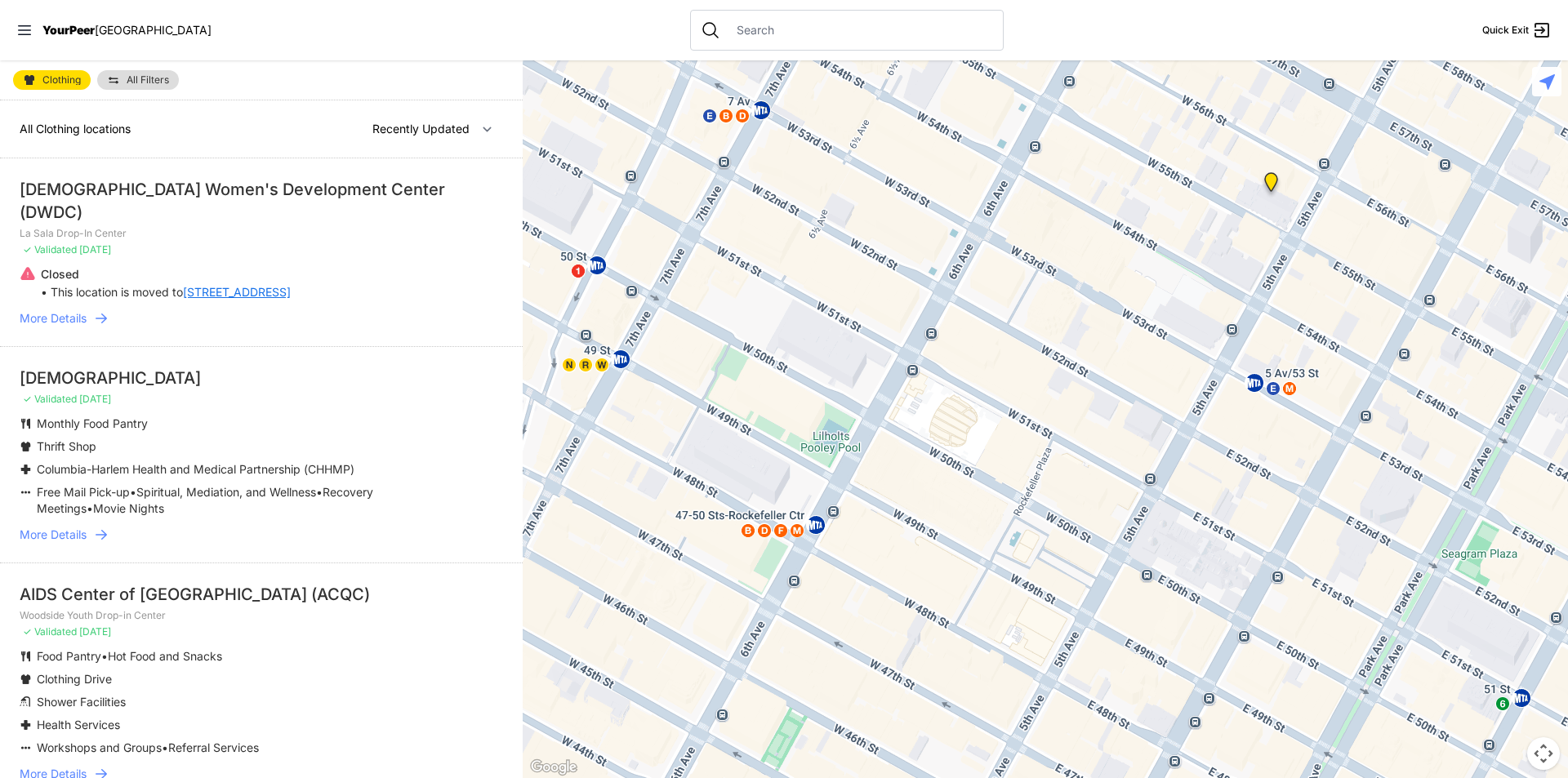
drag, startPoint x: 941, startPoint y: 434, endPoint x: 886, endPoint y: 438, distance: 55.1
click at [912, 438] on div at bounding box center [1045, 419] width 1045 height 717
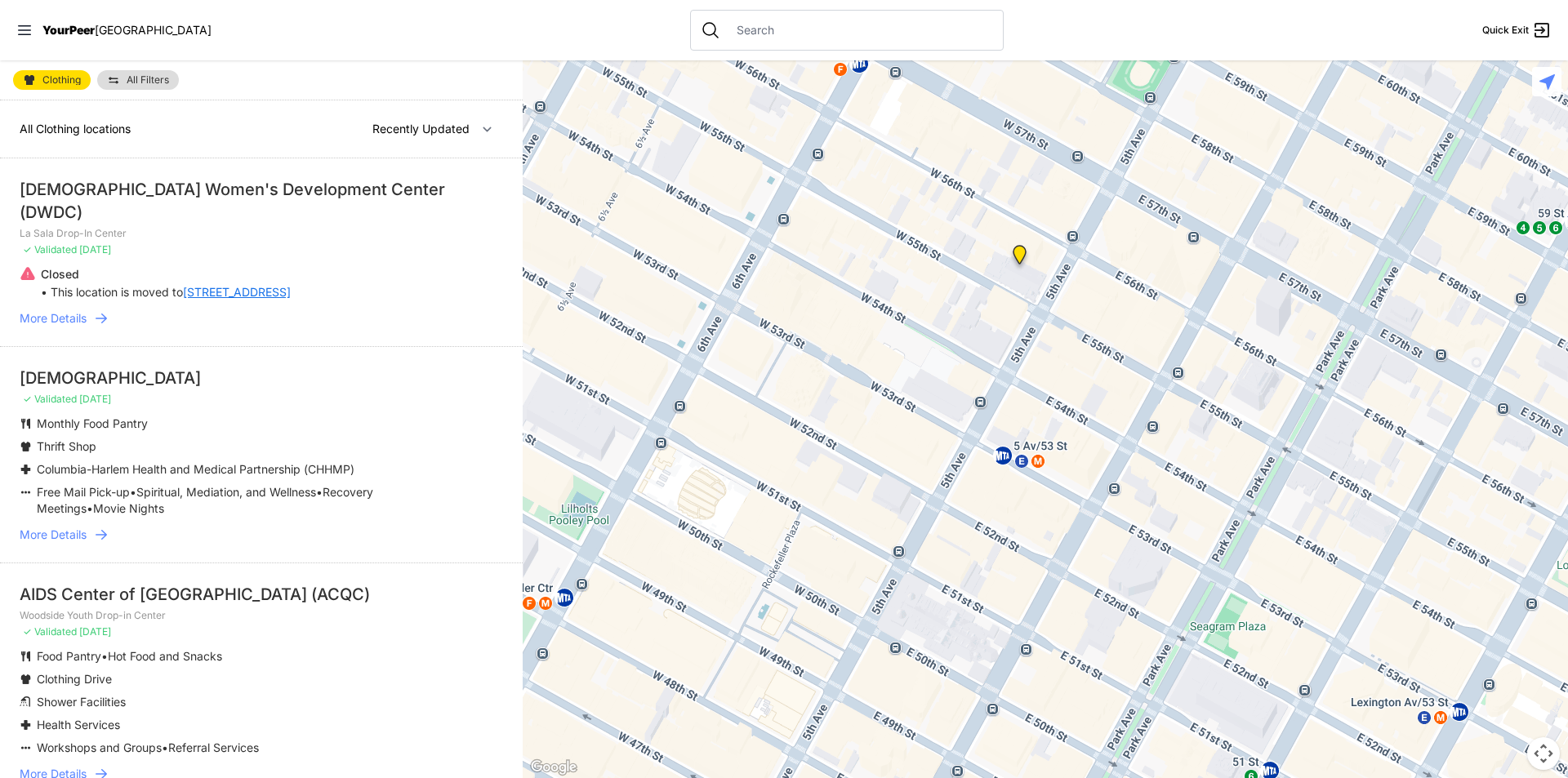
drag, startPoint x: 942, startPoint y: 390, endPoint x: 911, endPoint y: 412, distance: 38.0
click at [913, 410] on div at bounding box center [1045, 419] width 1045 height 717
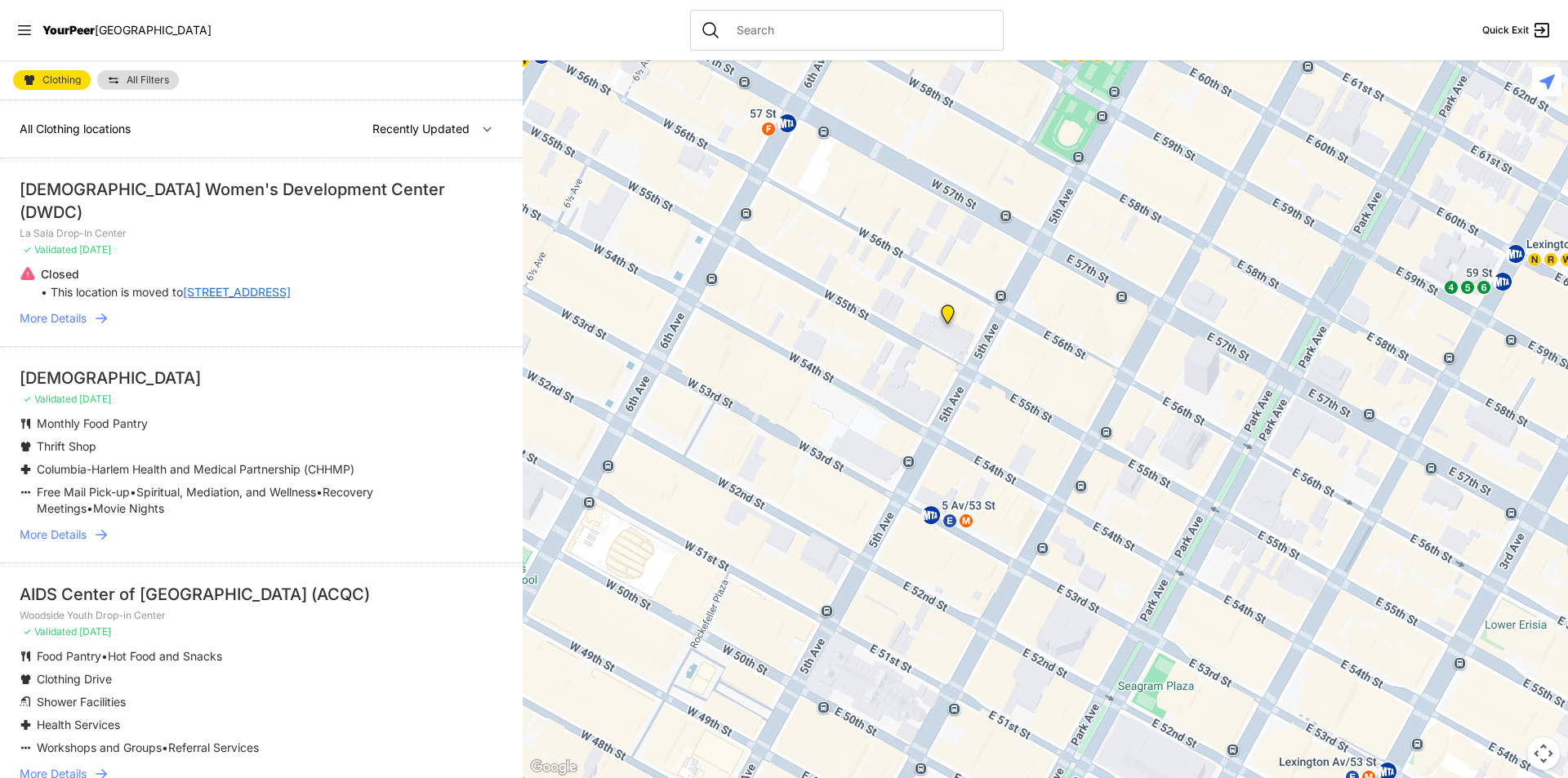
click at [932, 403] on div at bounding box center [1045, 419] width 1045 height 717
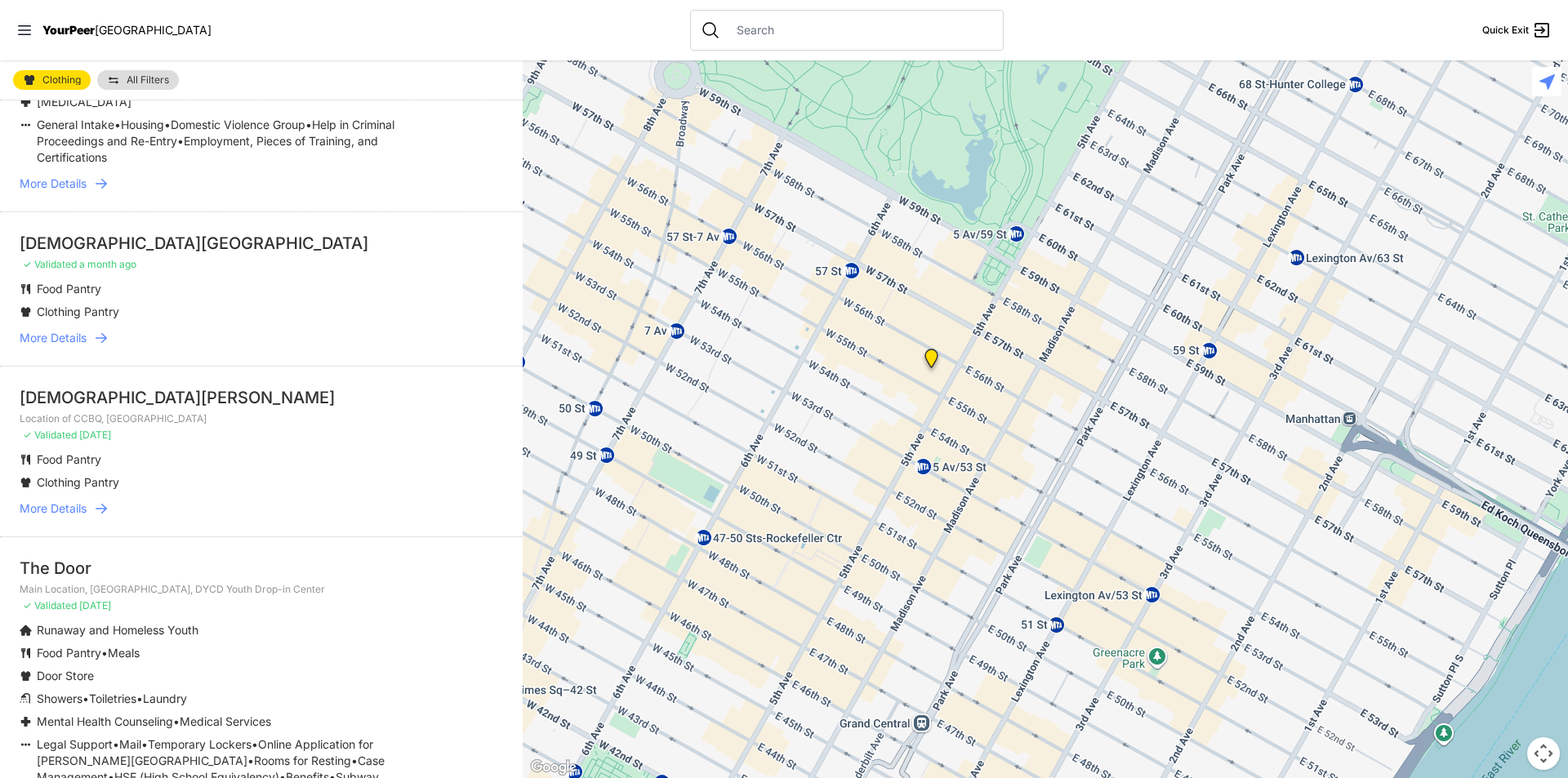
scroll to position [897, 0]
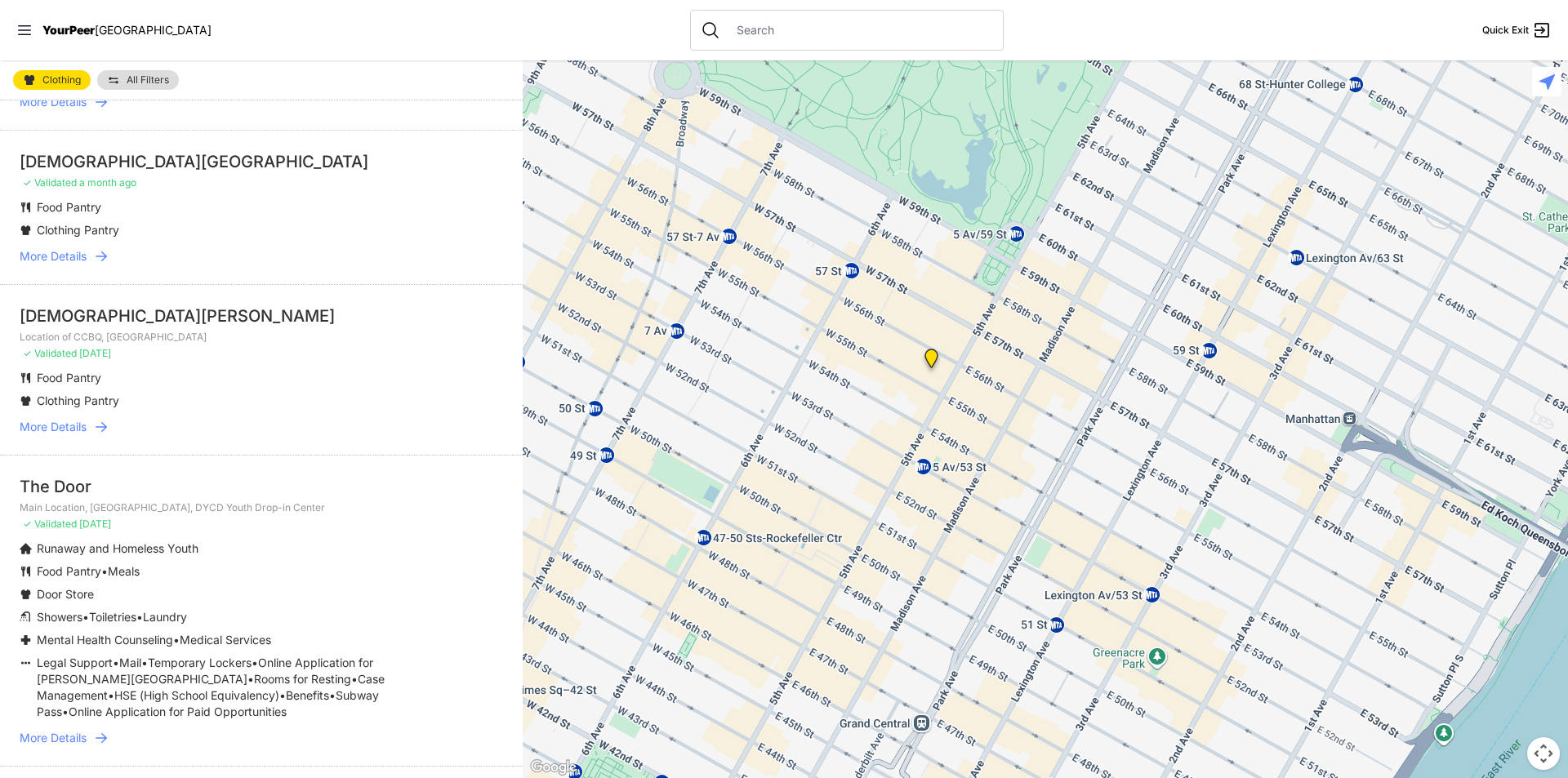
click at [56, 475] on div "The Door" at bounding box center [261, 486] width 483 height 23
click at [109, 541] on span "Runaway and Homeless Youth" at bounding box center [117, 548] width 162 height 14
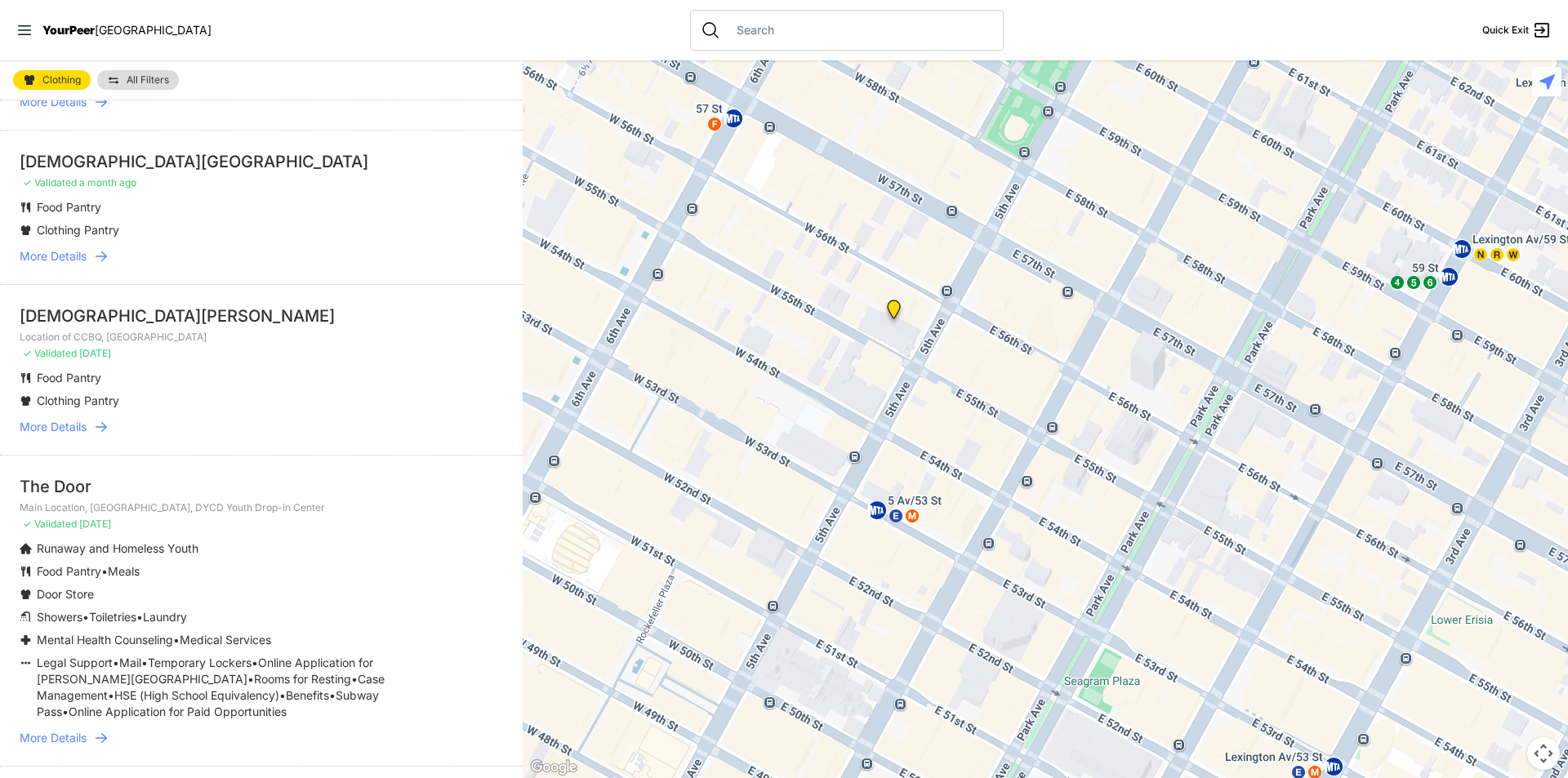
drag, startPoint x: 865, startPoint y: 367, endPoint x: 769, endPoint y: 394, distance: 99.7
click at [777, 392] on div at bounding box center [1045, 419] width 1045 height 717
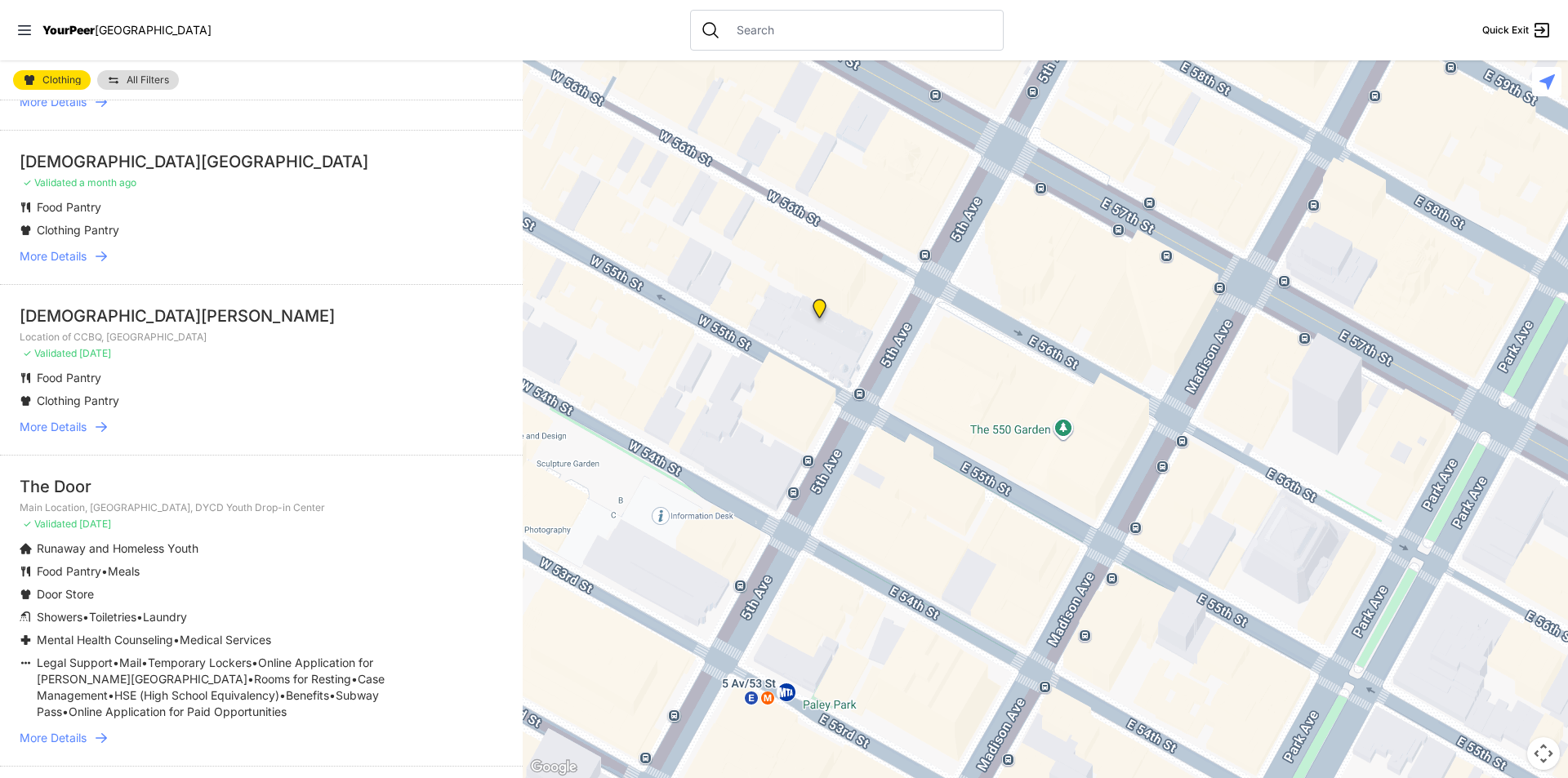
drag, startPoint x: 834, startPoint y: 385, endPoint x: 880, endPoint y: 361, distance: 51.9
click at [880, 361] on div at bounding box center [1045, 419] width 1045 height 717
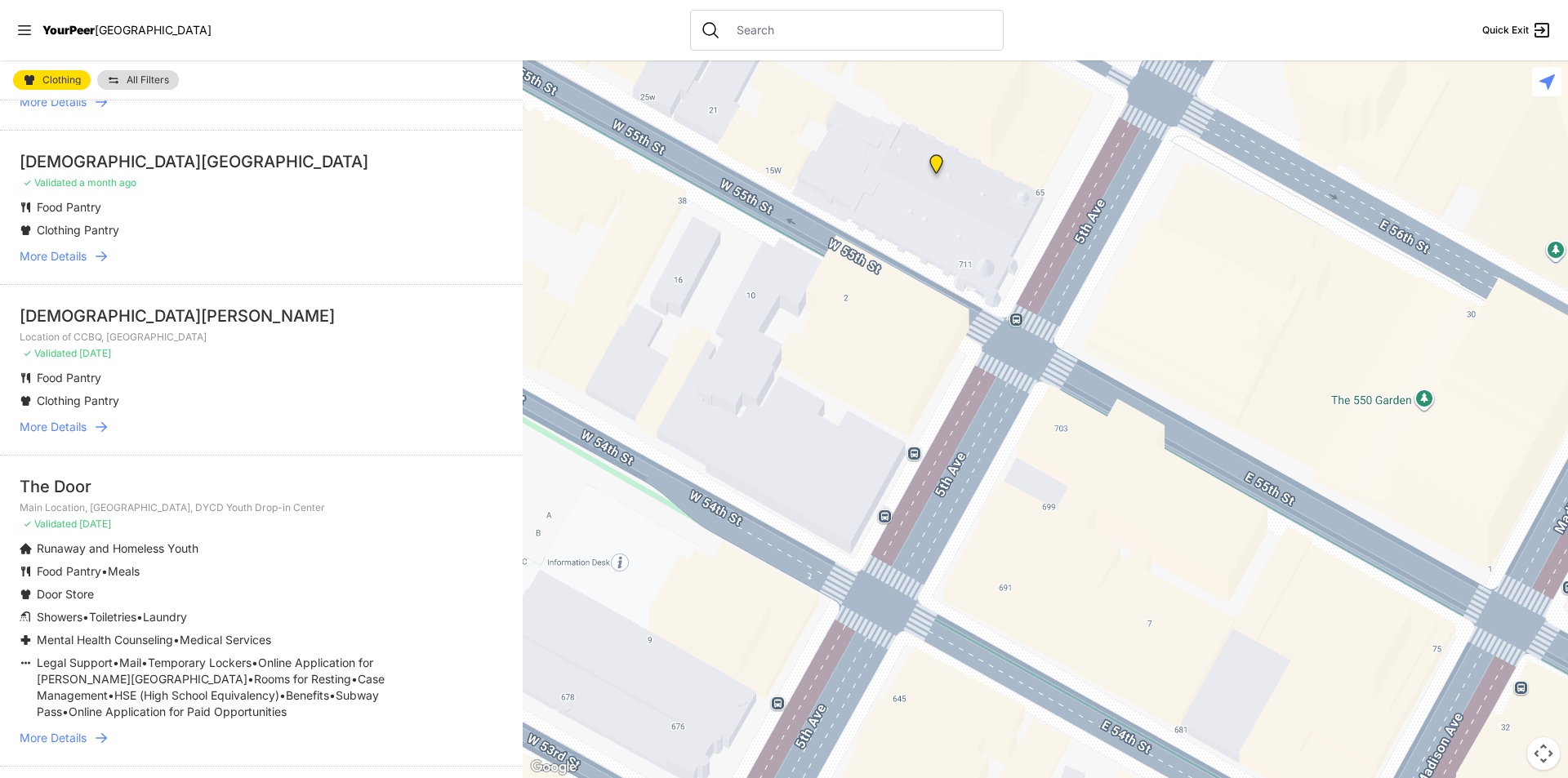
click at [867, 371] on div at bounding box center [1045, 419] width 1045 height 717
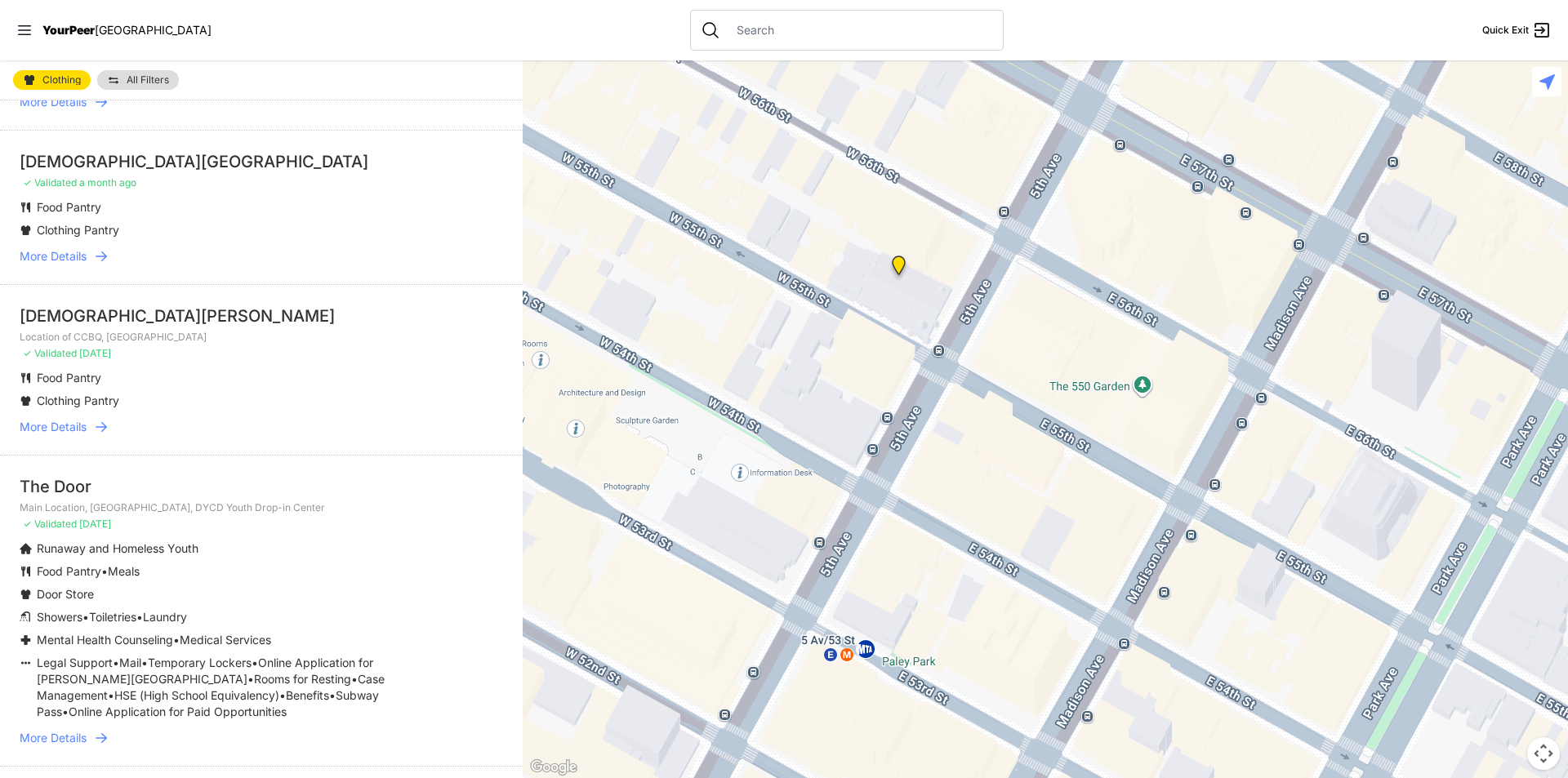
drag, startPoint x: 784, startPoint y: 441, endPoint x: 820, endPoint y: 303, distance: 142.6
click at [817, 321] on div at bounding box center [1045, 419] width 1045 height 717
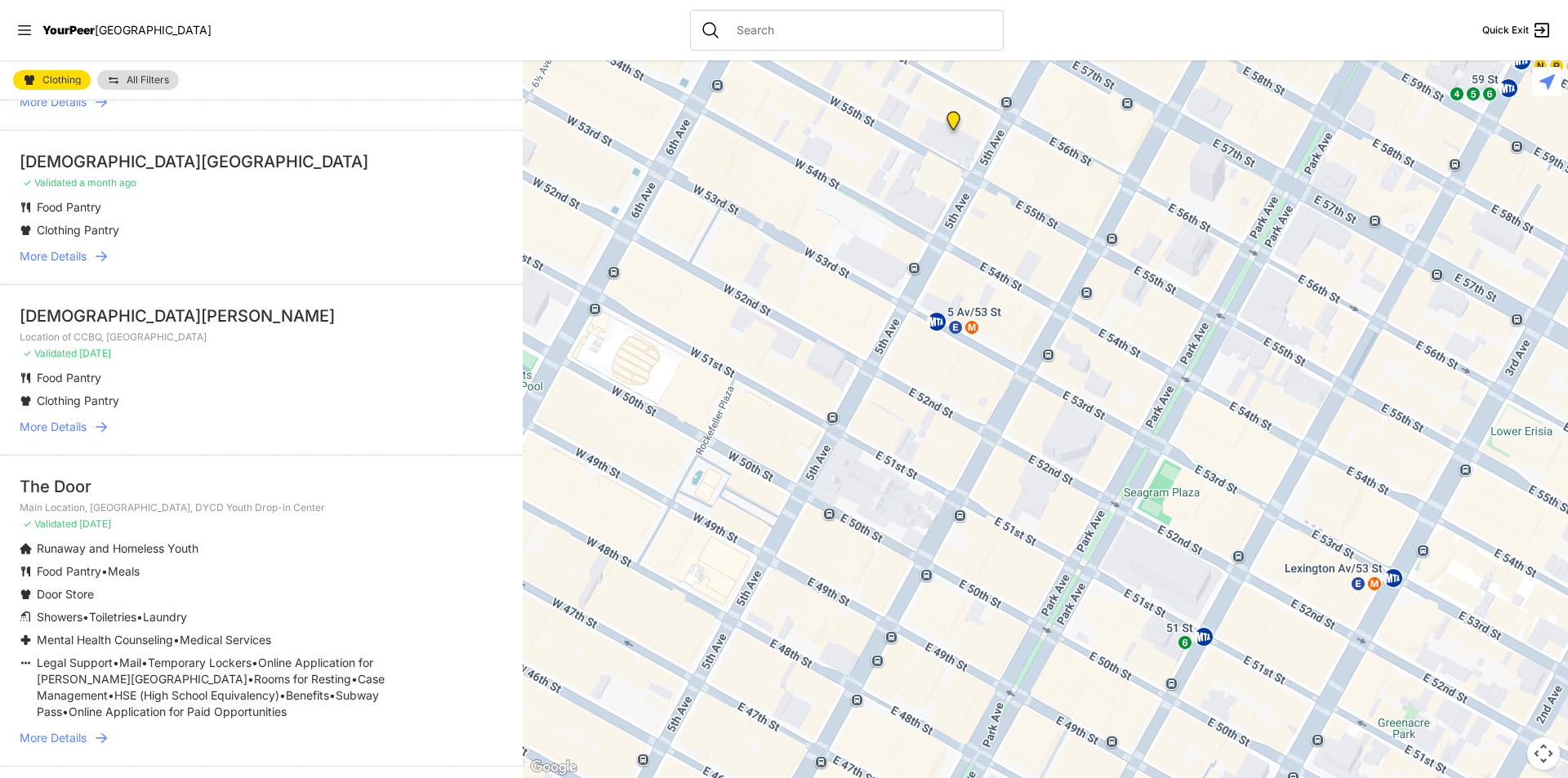
drag, startPoint x: 764, startPoint y: 483, endPoint x: 877, endPoint y: 353, distance: 172.2
click at [872, 363] on div at bounding box center [1045, 419] width 1045 height 717
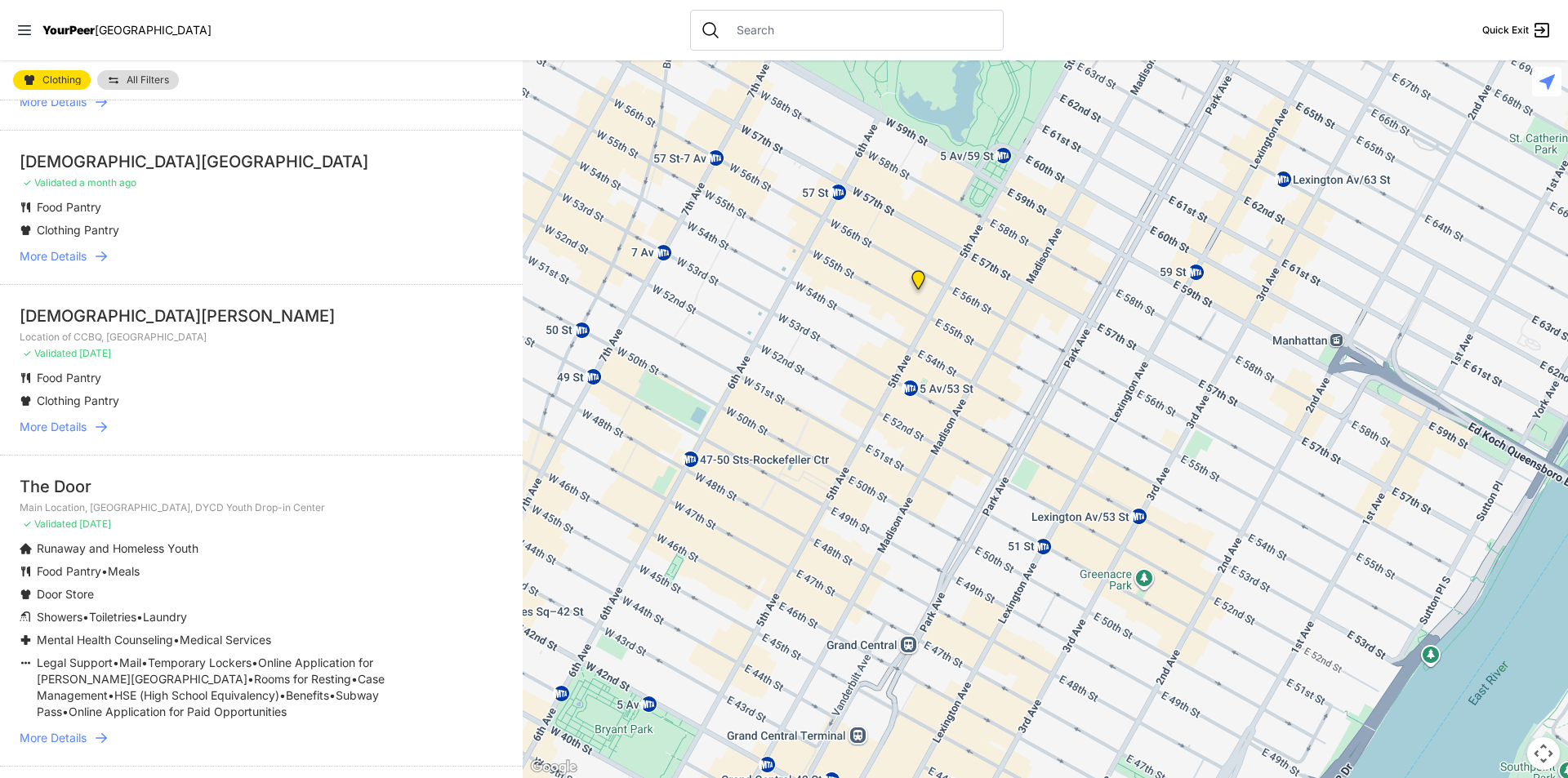
drag, startPoint x: 973, startPoint y: 266, endPoint x: 907, endPoint y: 432, distance: 178.6
click at [909, 430] on div at bounding box center [1045, 419] width 1045 height 717
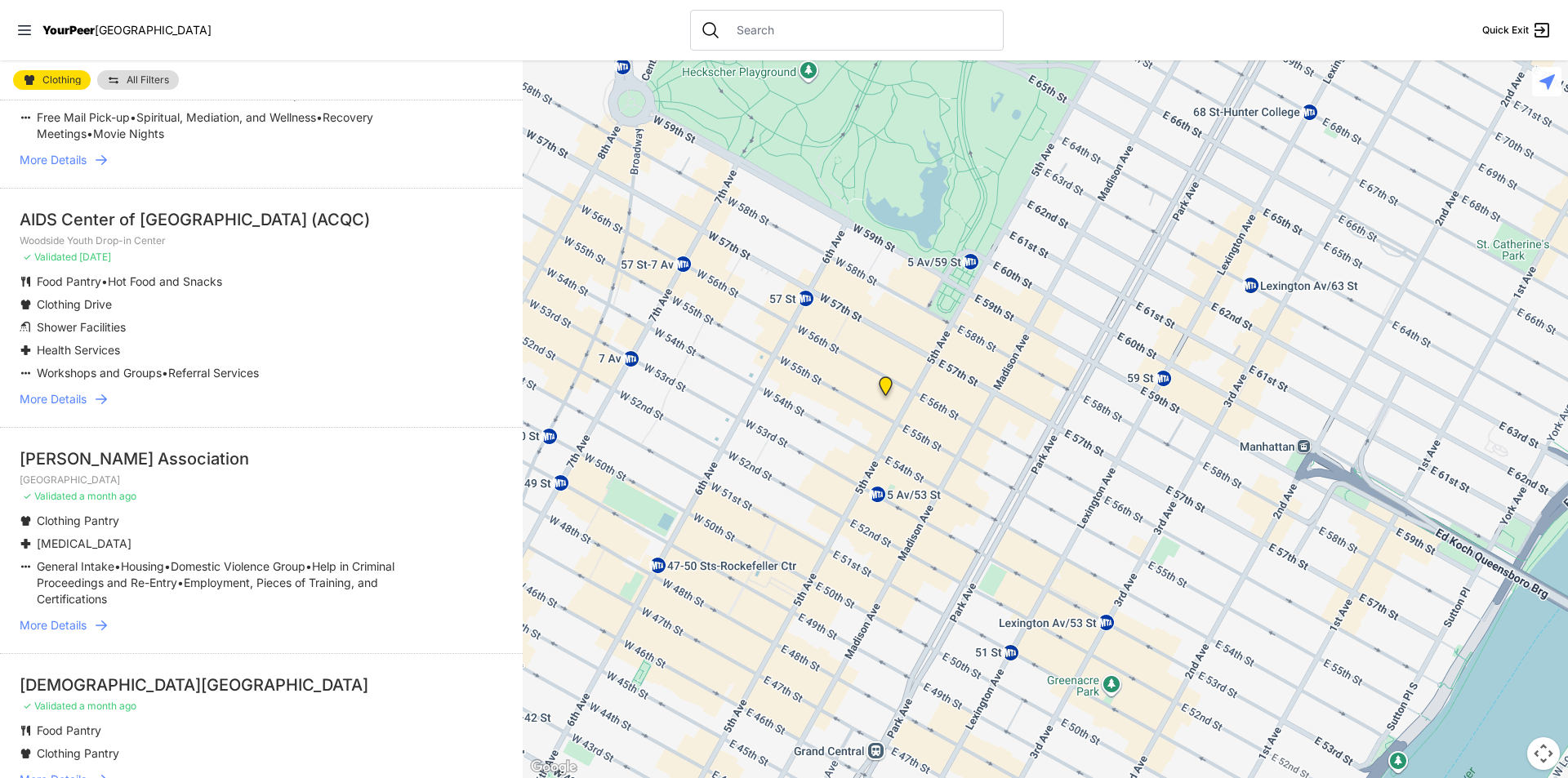
scroll to position [490, 0]
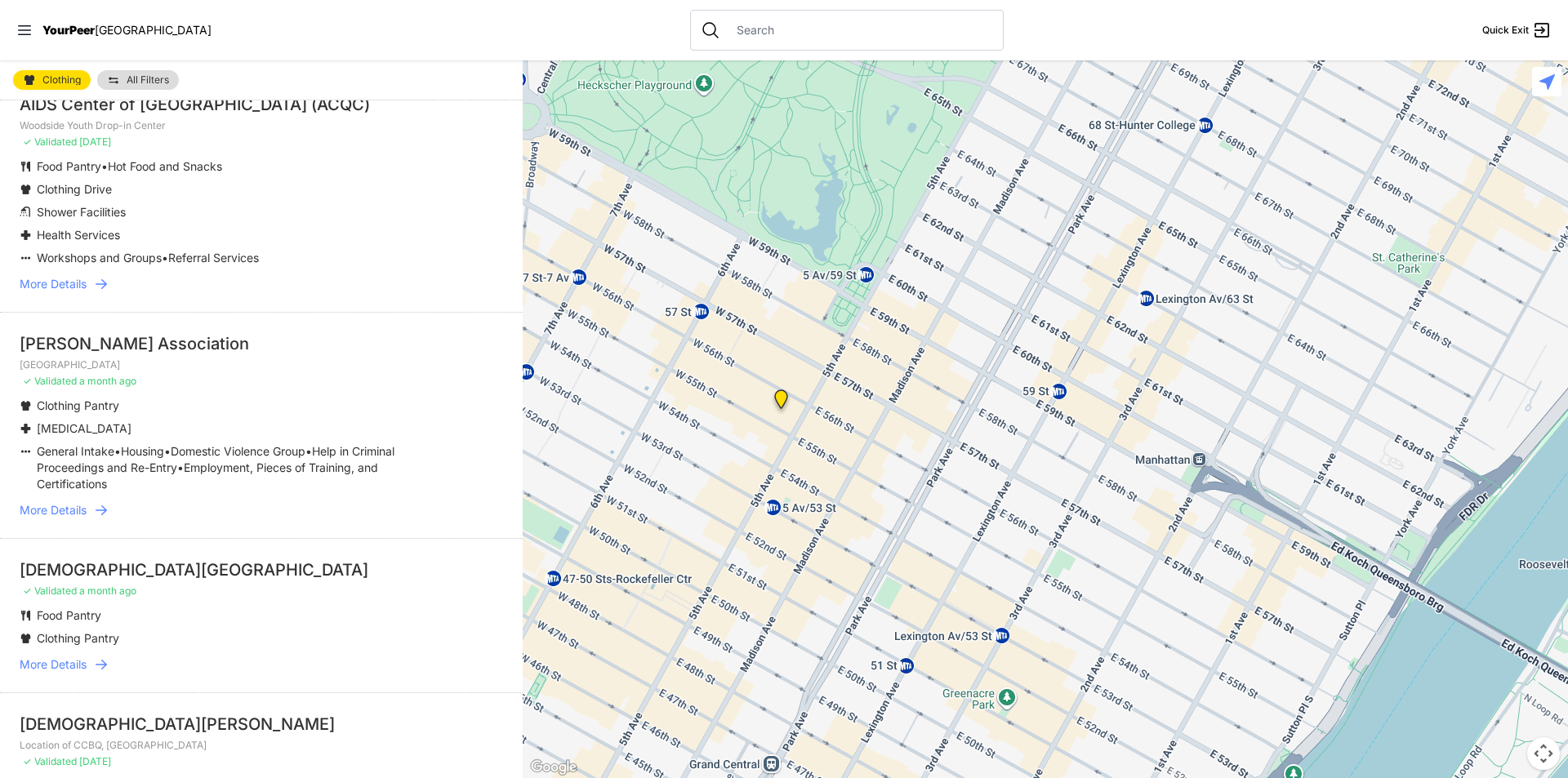
drag, startPoint x: 652, startPoint y: 492, endPoint x: 737, endPoint y: 444, distance: 97.6
click at [737, 444] on div at bounding box center [1045, 419] width 1045 height 717
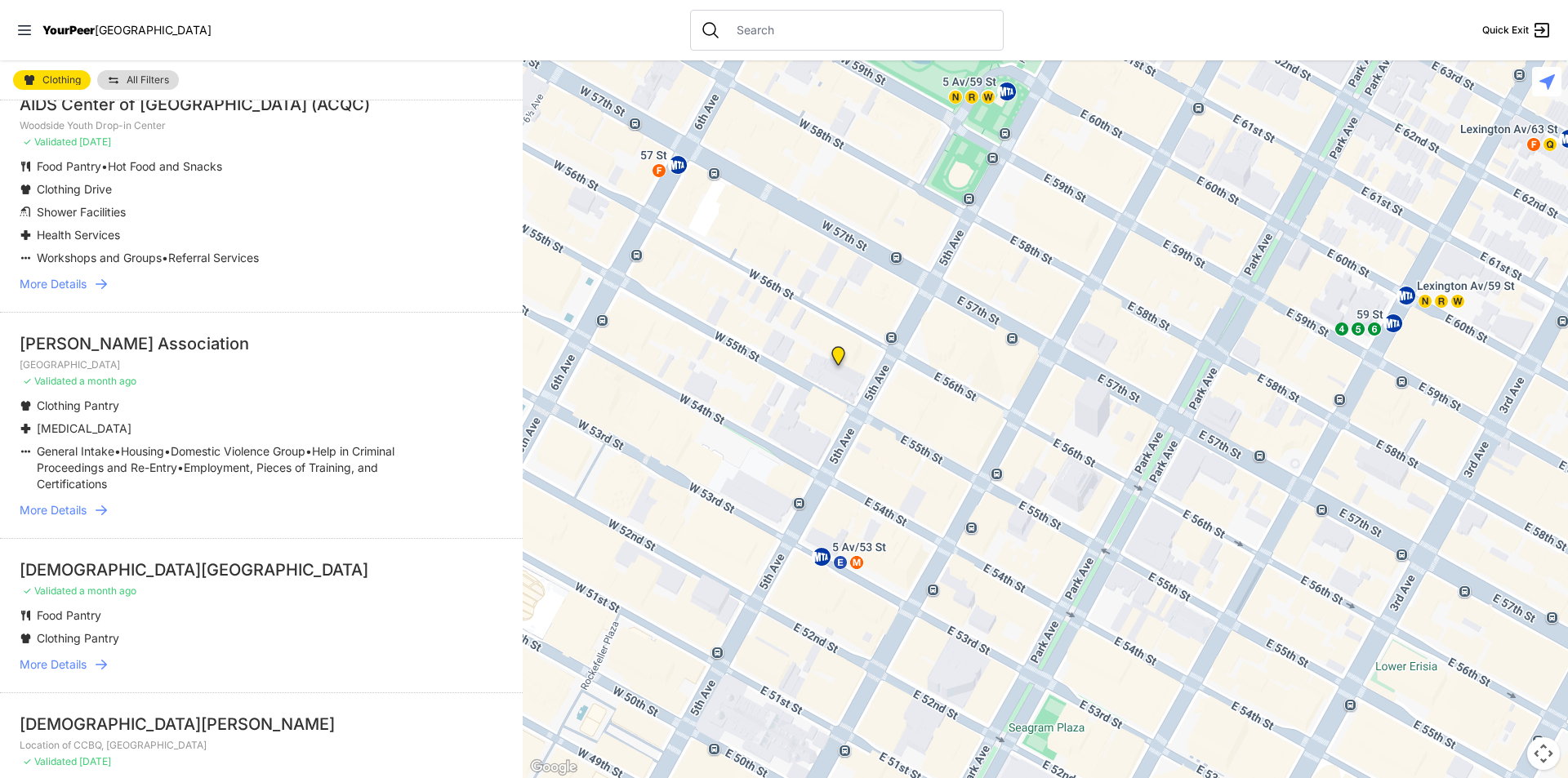
click at [840, 359] on img at bounding box center [838, 359] width 20 height 26
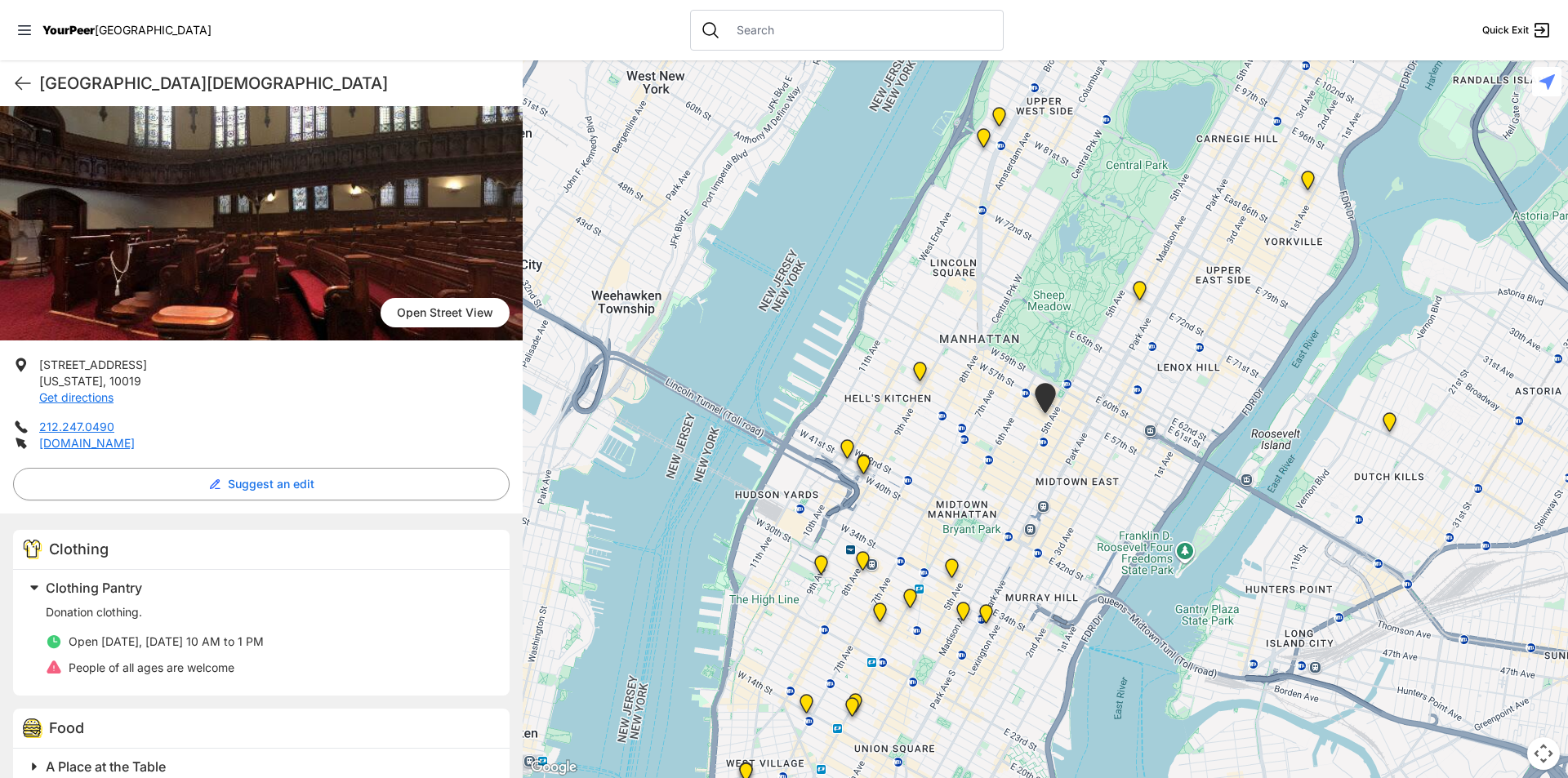
scroll to position [163, 0]
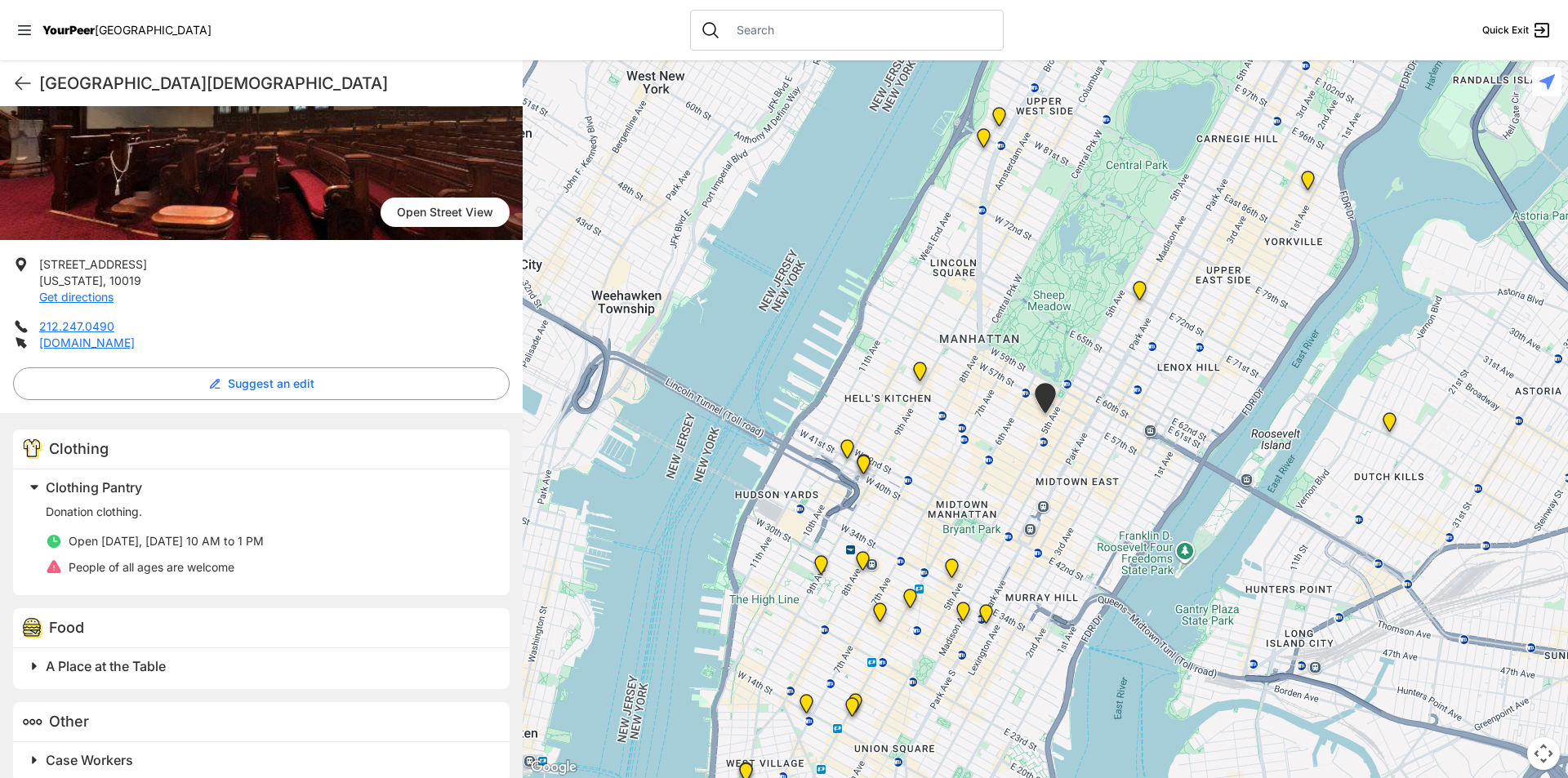
drag, startPoint x: 261, startPoint y: 540, endPoint x: 481, endPoint y: 511, distance: 221.9
click at [361, 528] on div "Donation clothing. Open [DATE], [DATE] 10 AM to 1 PM People of all ages are wel…" at bounding box center [267, 539] width 444 height 72
drag, startPoint x: 1385, startPoint y: 305, endPoint x: 1359, endPoint y: 285, distance: 32.8
click at [1385, 305] on div at bounding box center [1045, 419] width 1045 height 717
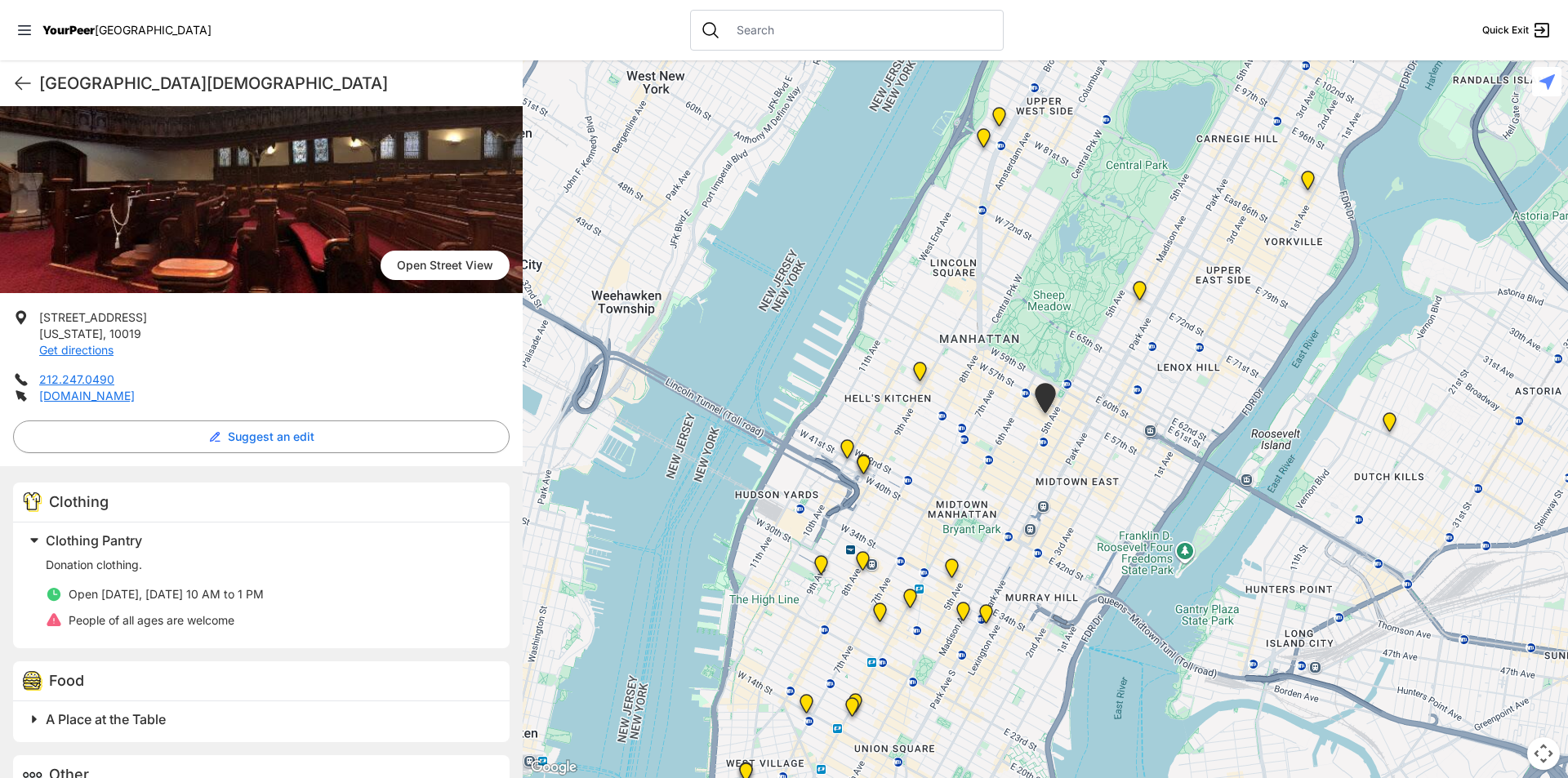
scroll to position [81, 0]
